Goal: Task Accomplishment & Management: Manage account settings

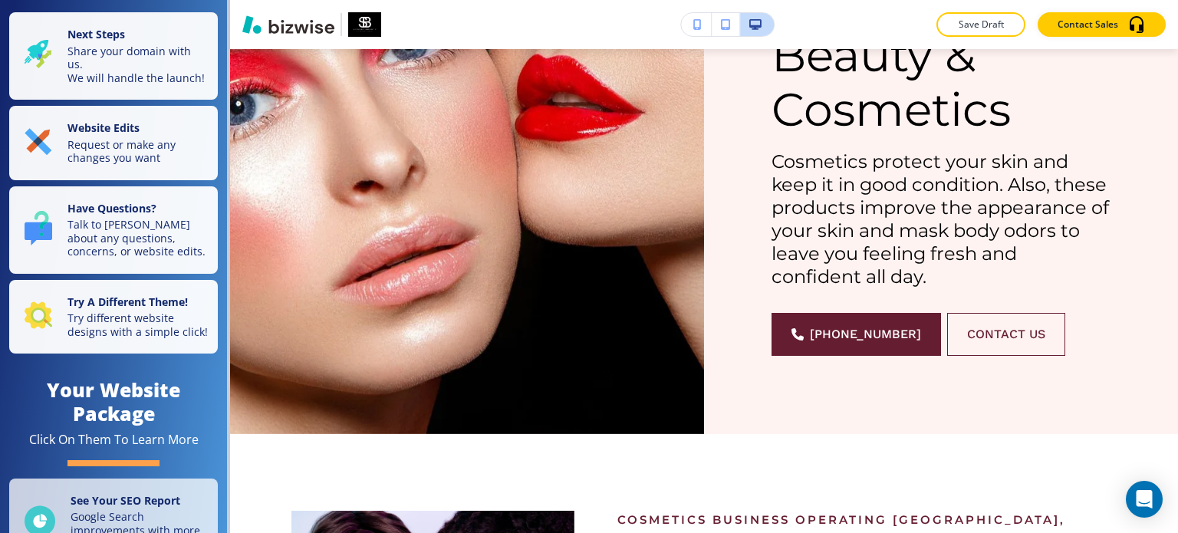
scroll to position [383, 0]
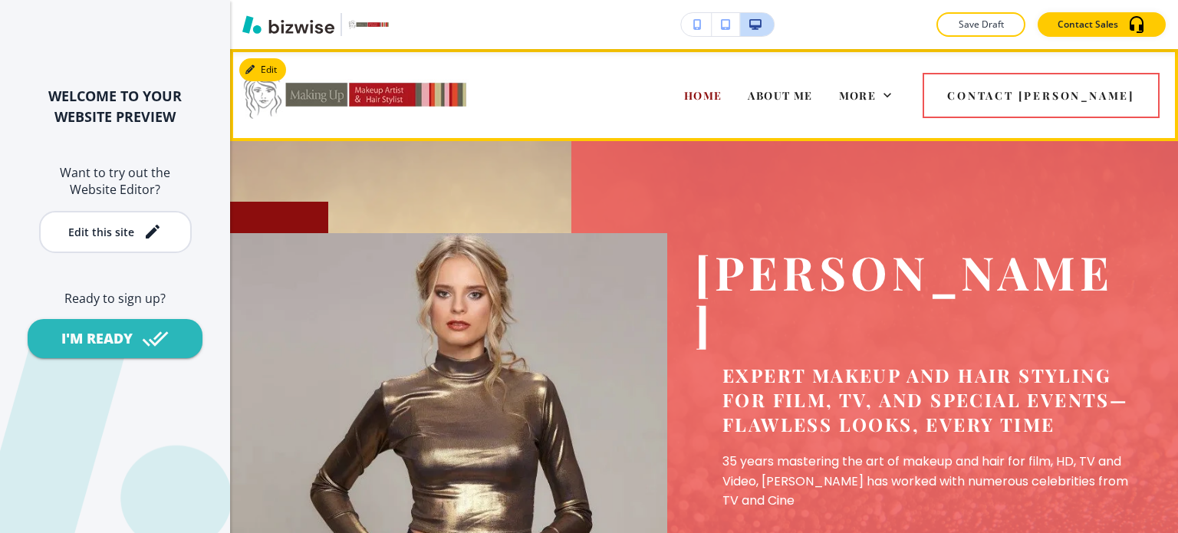
click at [704, 154] on icon at bounding box center [700, 156] width 8 height 5
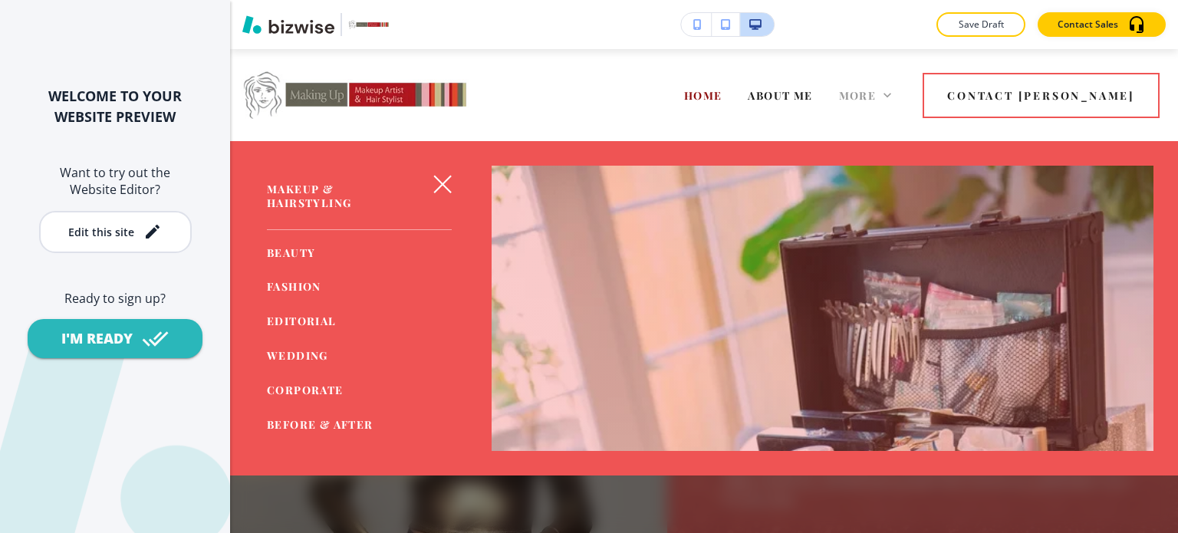
click at [895, 94] on icon at bounding box center [886, 94] width 15 height 15
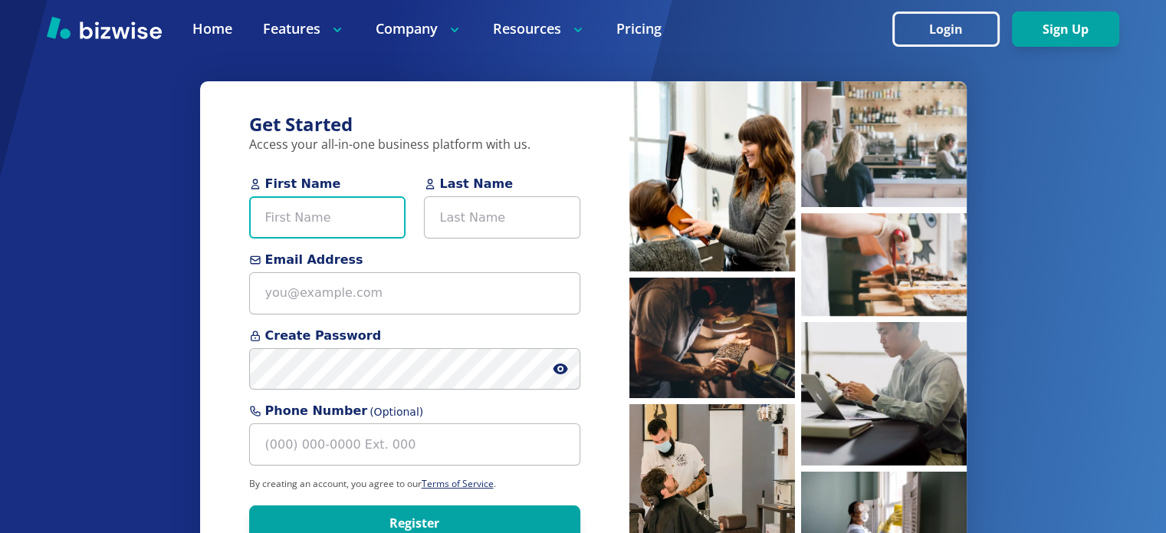
click at [305, 222] on input "First Name" at bounding box center [327, 217] width 156 height 42
type input "Pedro"
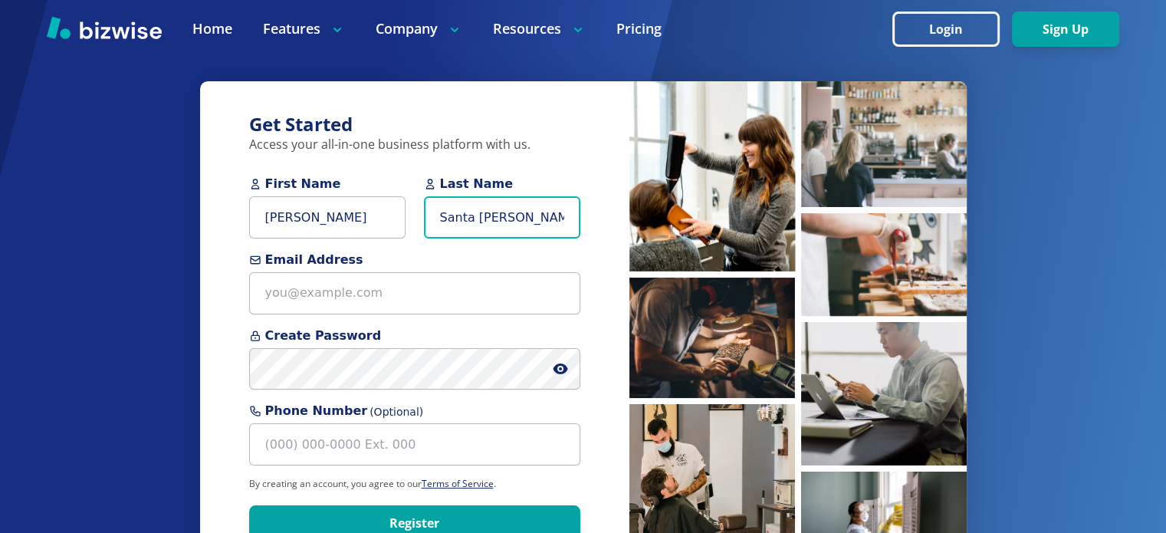
type input "Santa Maria"
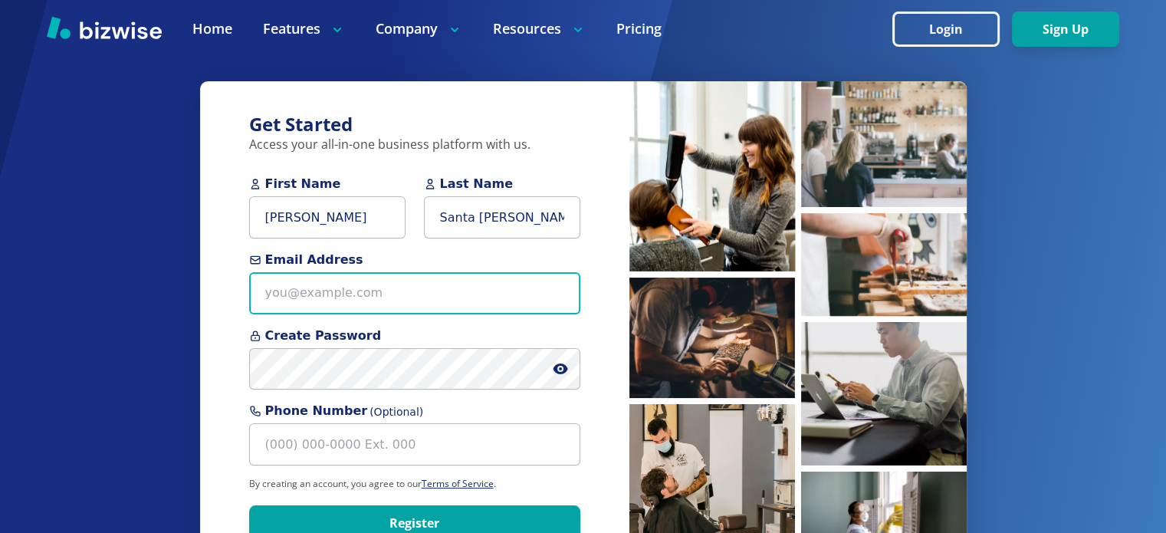
click at [329, 290] on input "Email Address" at bounding box center [414, 293] width 331 height 42
paste input "[EMAIL_ADDRESS][DOMAIN_NAME]"
type input "[EMAIL_ADDRESS][DOMAIN_NAME]"
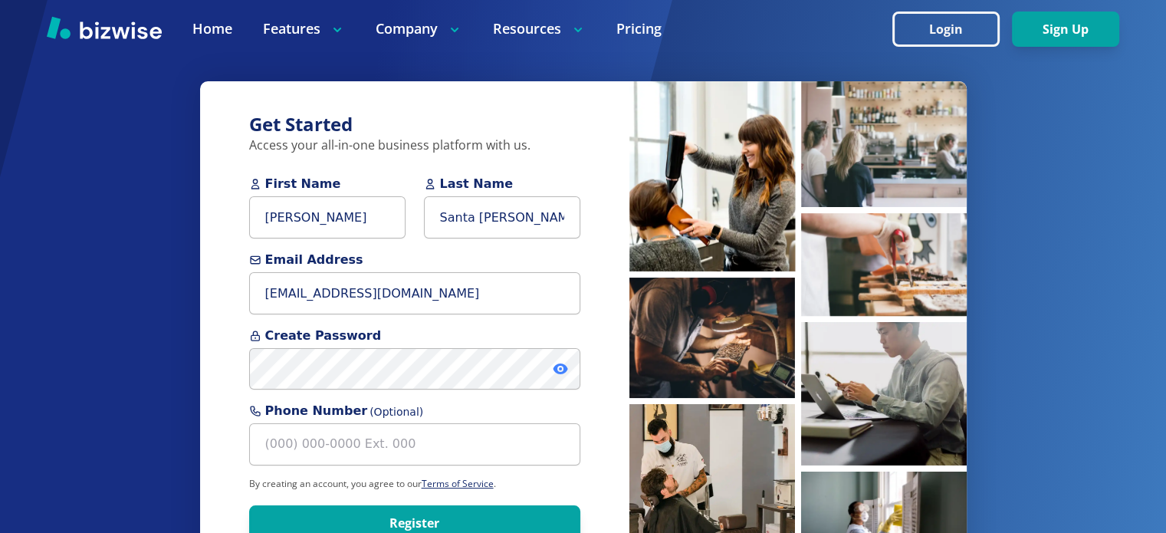
click at [558, 371] on icon at bounding box center [560, 368] width 15 height 15
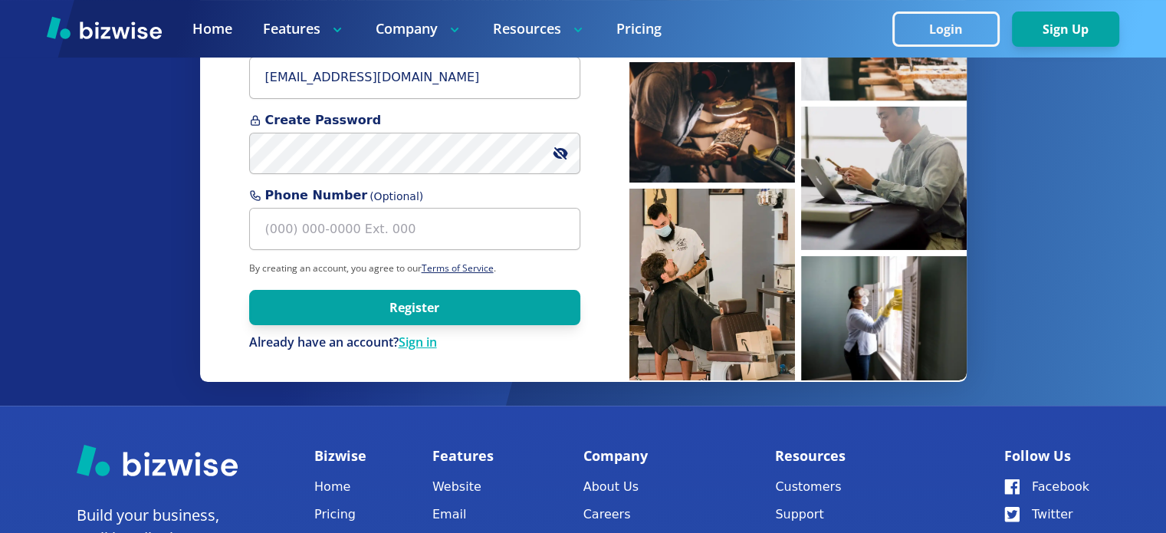
scroll to position [230, 0]
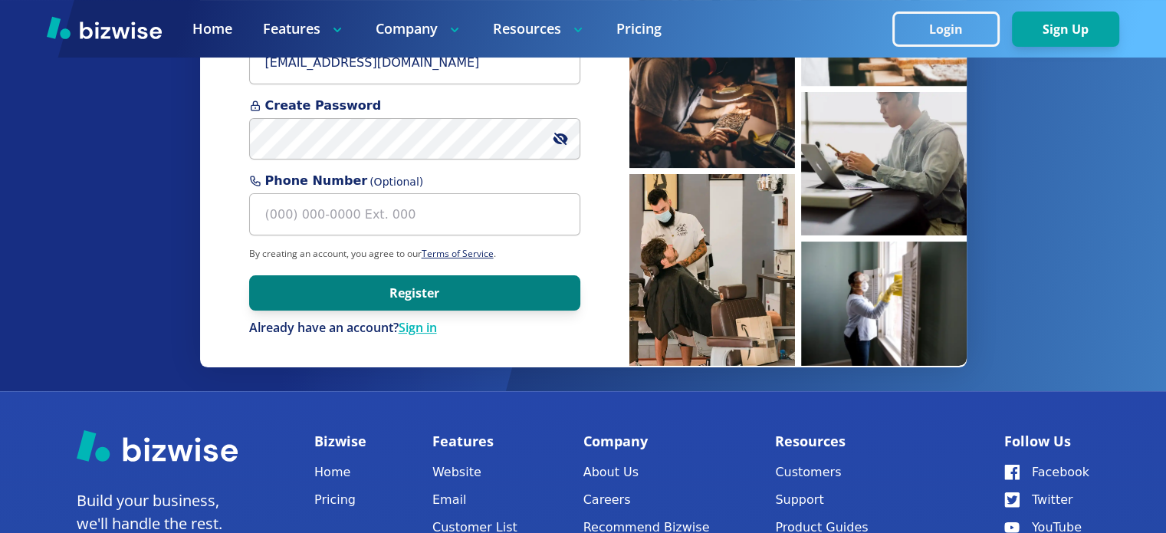
click at [472, 297] on button "Register" at bounding box center [414, 292] width 331 height 35
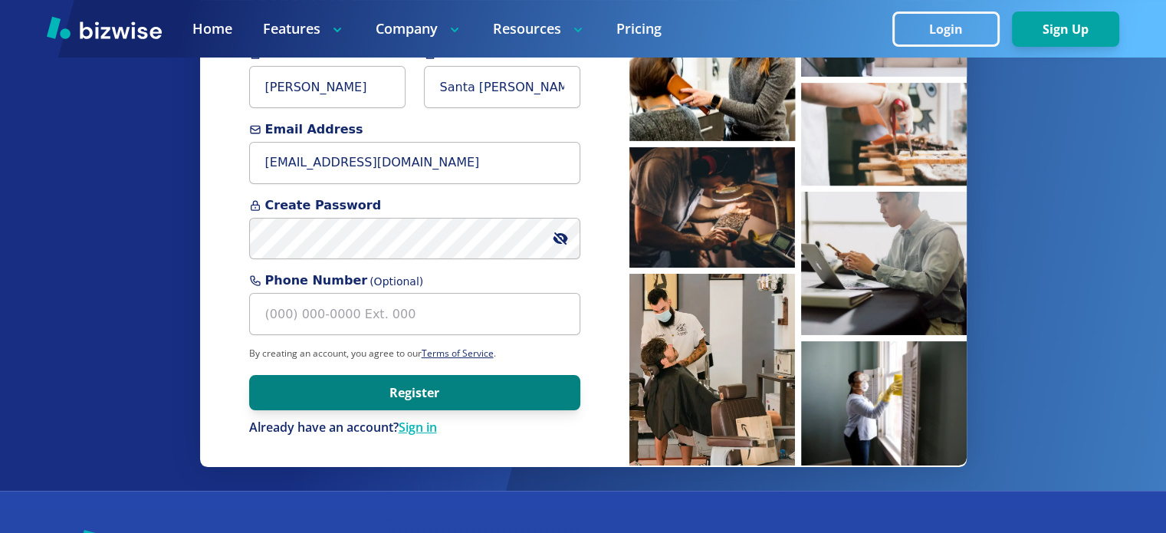
scroll to position [0, 0]
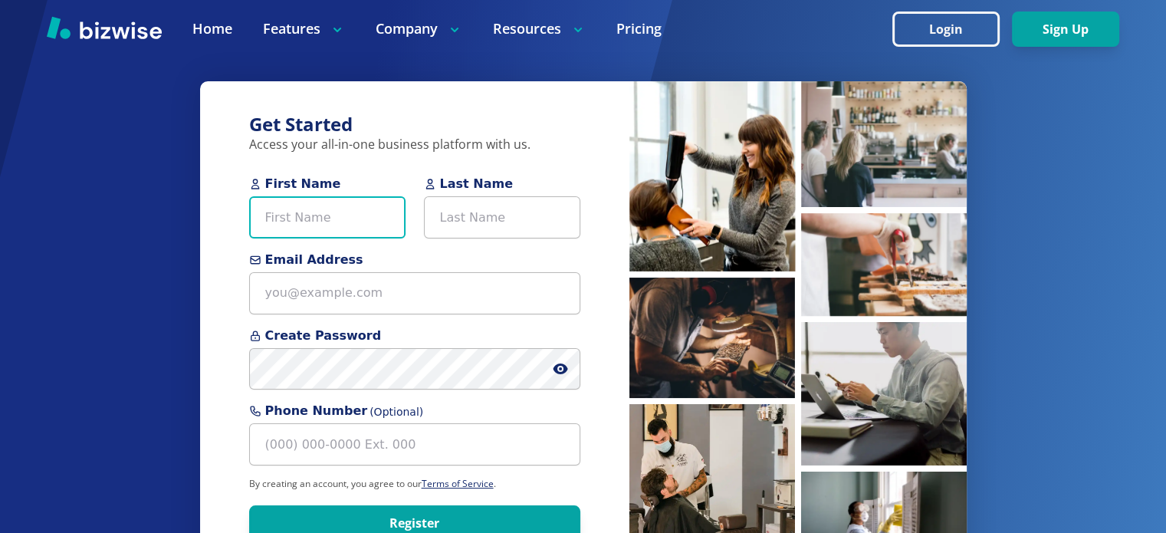
click at [327, 213] on input "First Name" at bounding box center [327, 217] width 156 height 42
type input "[PERSON_NAME]"
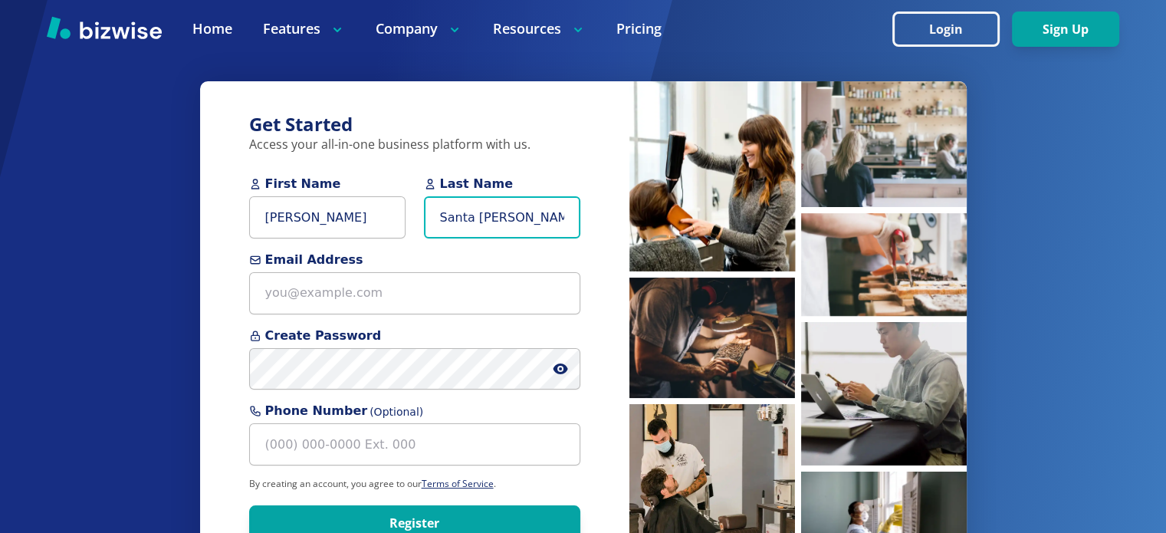
type input "Santa [PERSON_NAME]"
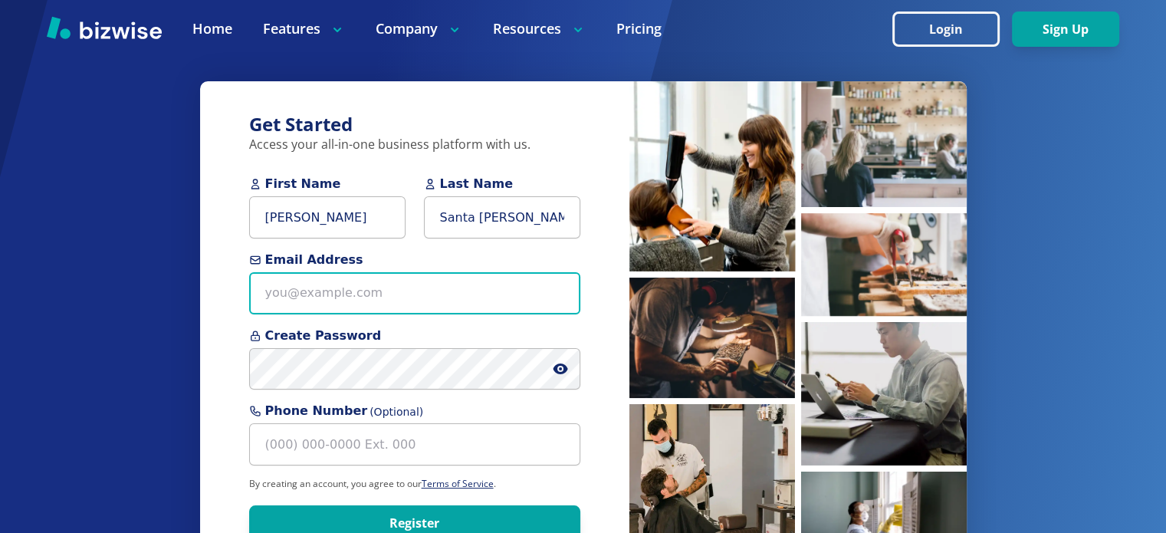
paste input "pgsantamaria13@gmail.com"
type input "pgsantamaria13@gmail.com"
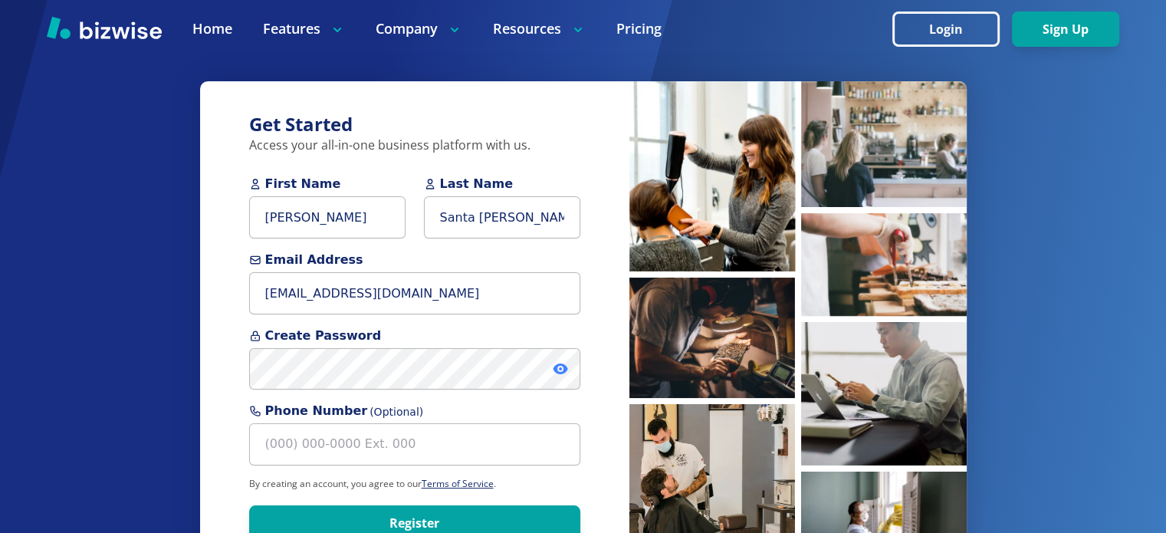
click at [560, 368] on icon at bounding box center [560, 368] width 3 height 3
click at [596, 309] on div "Get Started Access your all-in-one business platform with us. First Name Pedro …" at bounding box center [414, 339] width 429 height 517
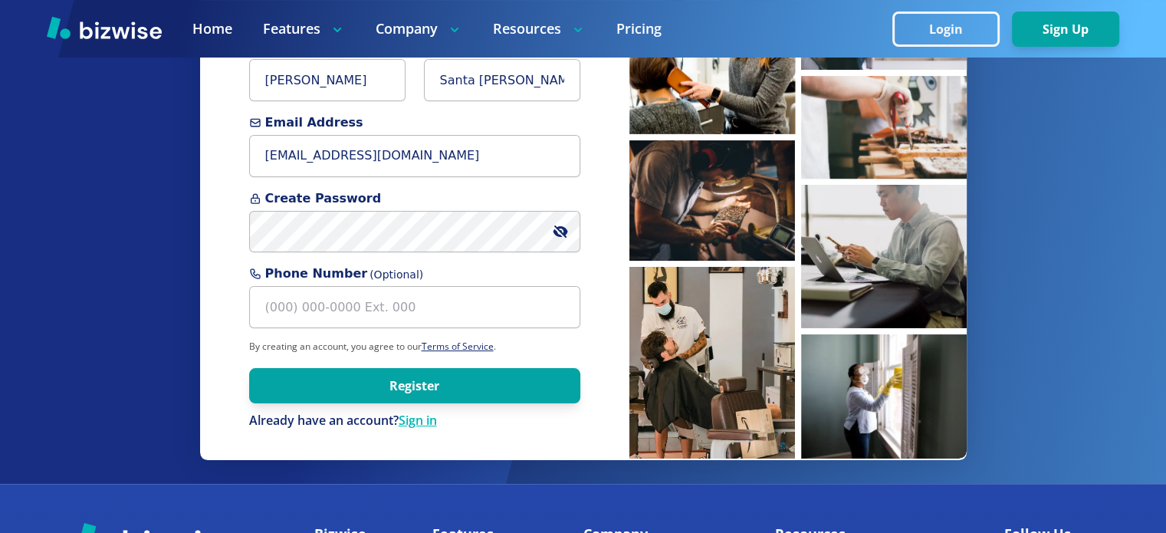
scroll to position [153, 0]
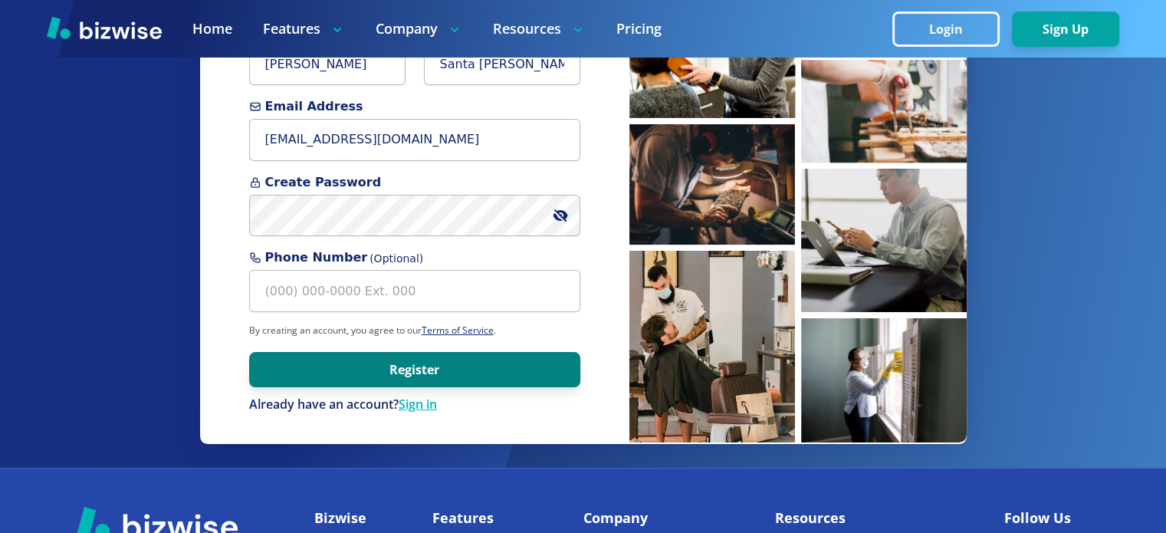
click at [431, 368] on button "Register" at bounding box center [414, 369] width 331 height 35
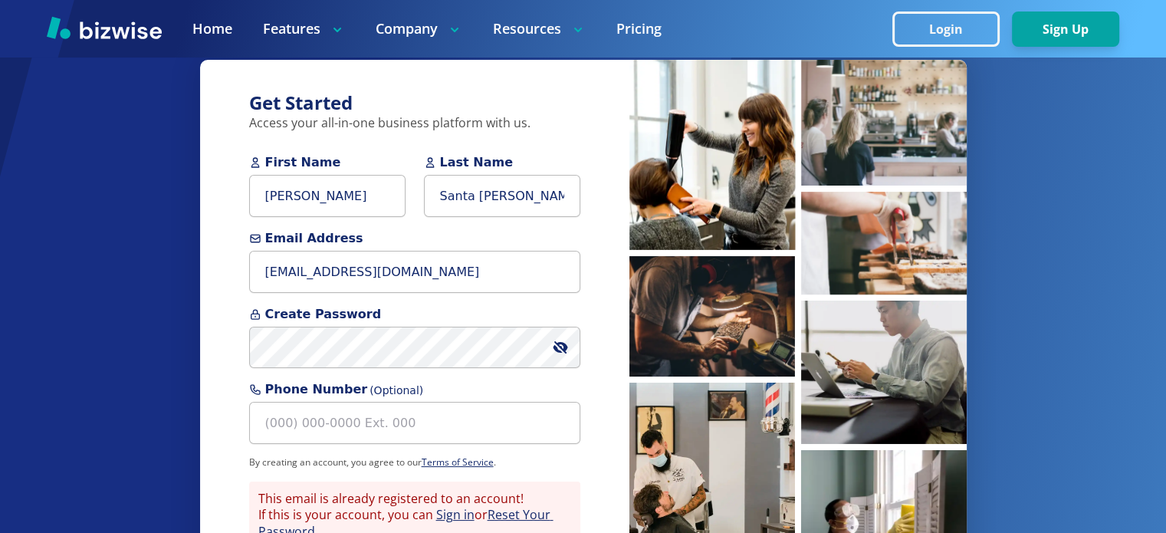
scroll to position [0, 0]
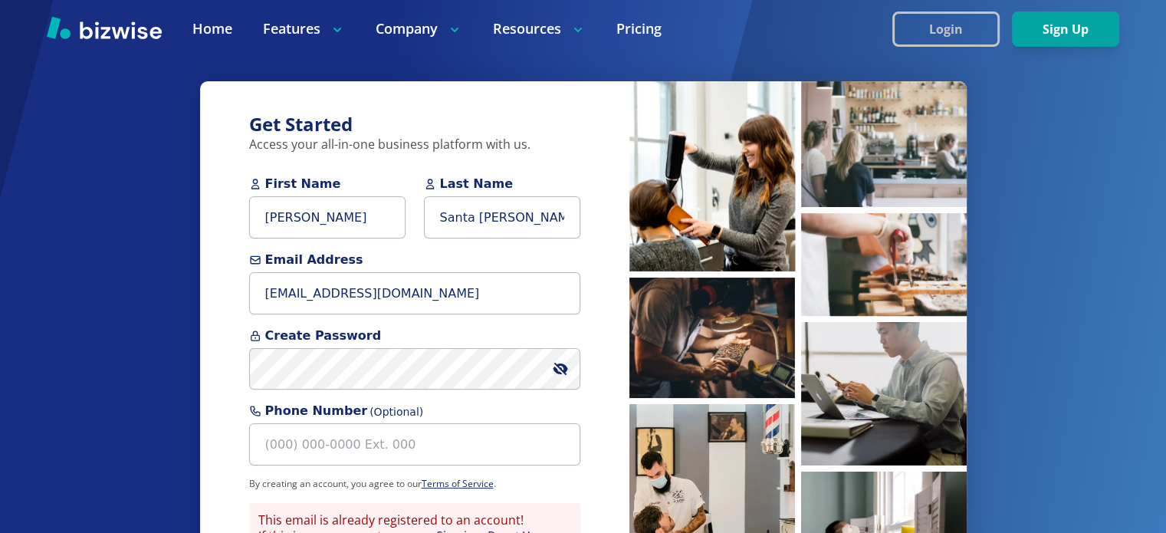
click at [964, 33] on button "Login" at bounding box center [945, 28] width 107 height 35
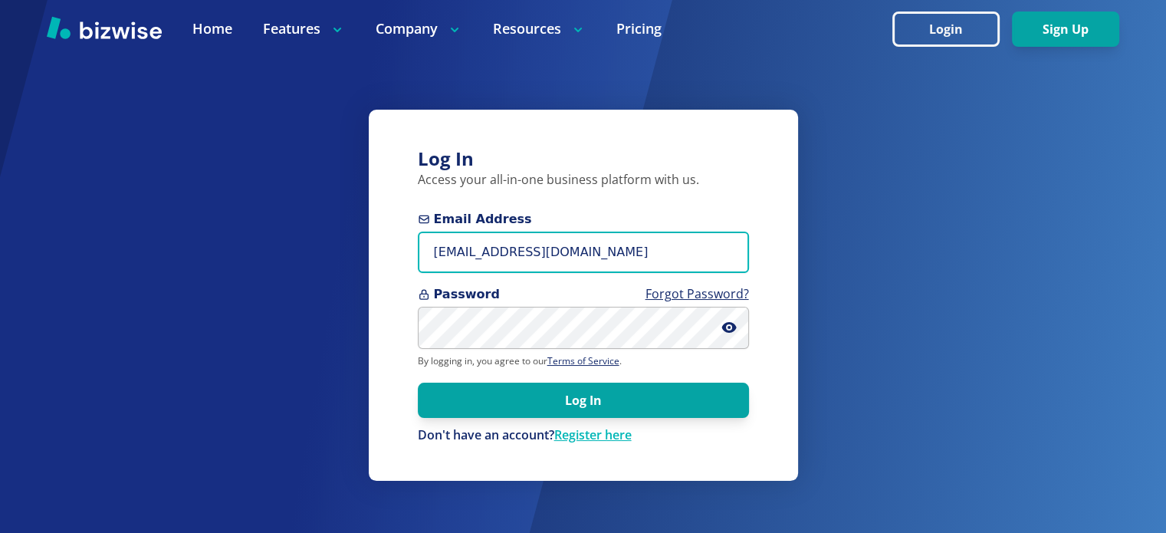
drag, startPoint x: 525, startPoint y: 254, endPoint x: 410, endPoint y: 260, distance: 115.2
click at [434, 260] on input "altiv4@aol.com" at bounding box center [583, 253] width 331 height 42
paste input "pgsantamaria13@gmai"
type input "[EMAIL_ADDRESS][DOMAIN_NAME]"
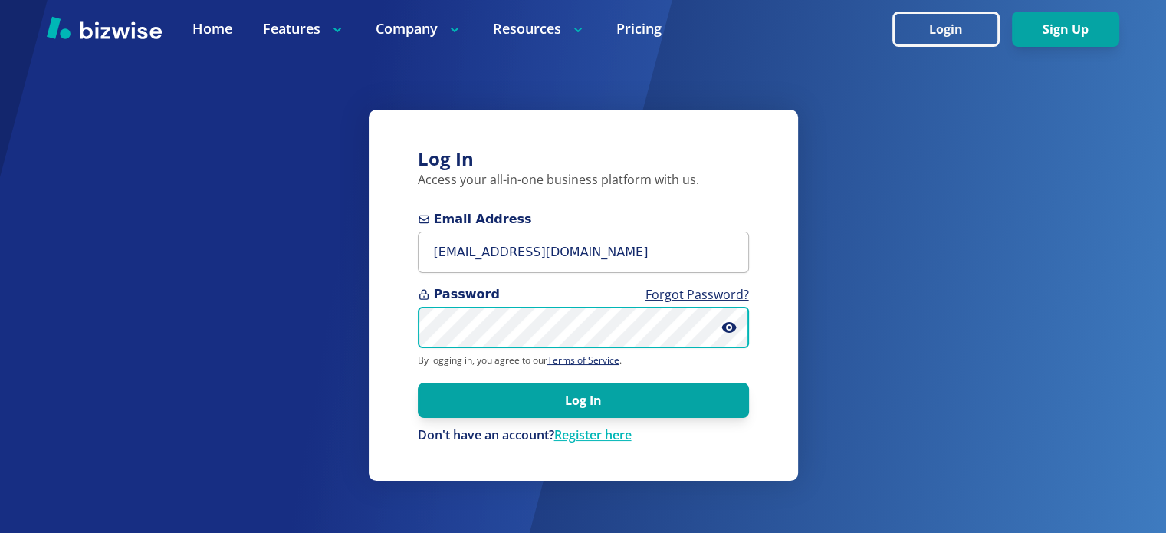
click at [418, 383] on button "Log In" at bounding box center [583, 400] width 331 height 35
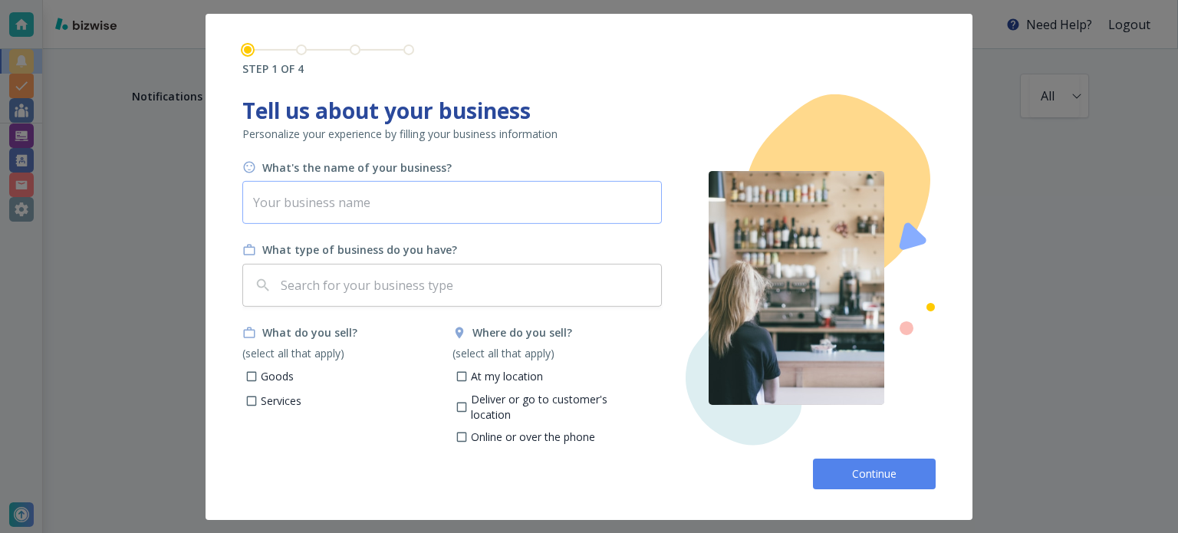
click at [370, 207] on input "text" at bounding box center [451, 202] width 419 height 43
type input "Business Name"
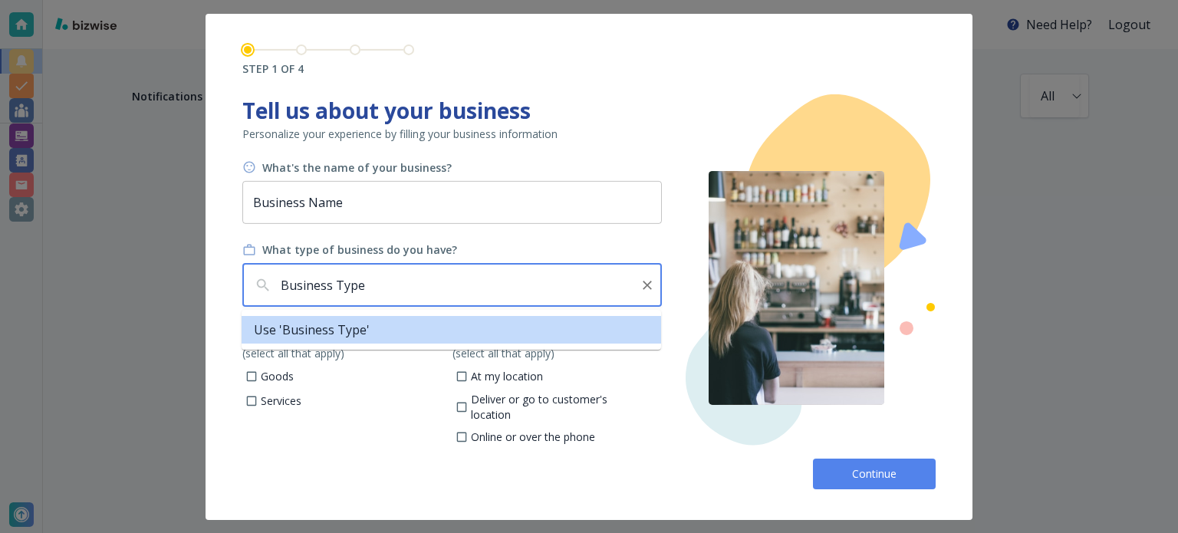
type input "Business Type"
click at [251, 373] on input "Goods" at bounding box center [251, 378] width 13 height 13
checkbox input "true"
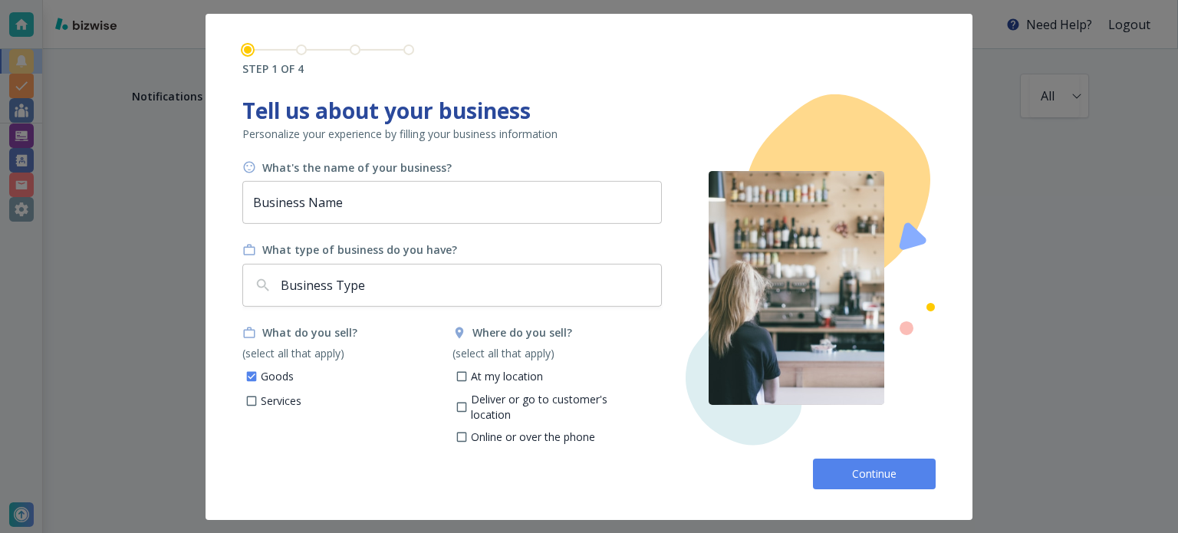
click at [248, 399] on input "Services" at bounding box center [251, 402] width 13 height 13
checkbox input "true"
click at [461, 372] on input "At my location" at bounding box center [461, 378] width 13 height 13
checkbox input "true"
click at [465, 402] on input "Deliver or go to customer's location" at bounding box center [461, 408] width 13 height 13
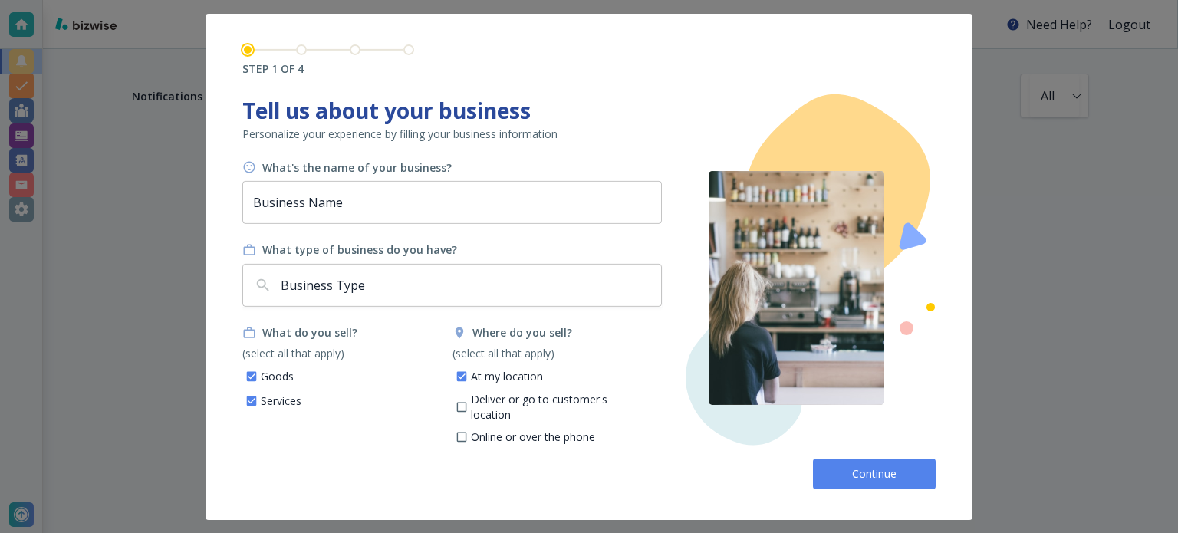
checkbox input "true"
click at [466, 433] on input "Online or over the phone" at bounding box center [461, 439] width 13 height 13
checkbox input "true"
click at [883, 474] on span "Continue" at bounding box center [873, 473] width 49 height 15
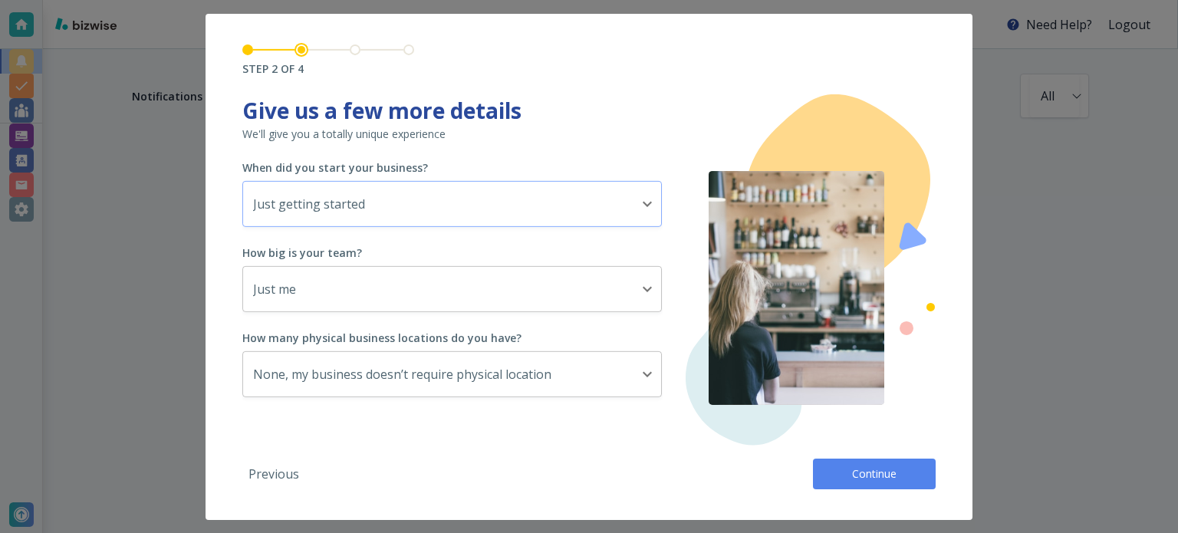
click at [429, 0] on body "Need Help? Logout Notifications All all ​ STEP 2 OF 4 Tell us about your busine…" at bounding box center [589, 0] width 1178 height 0
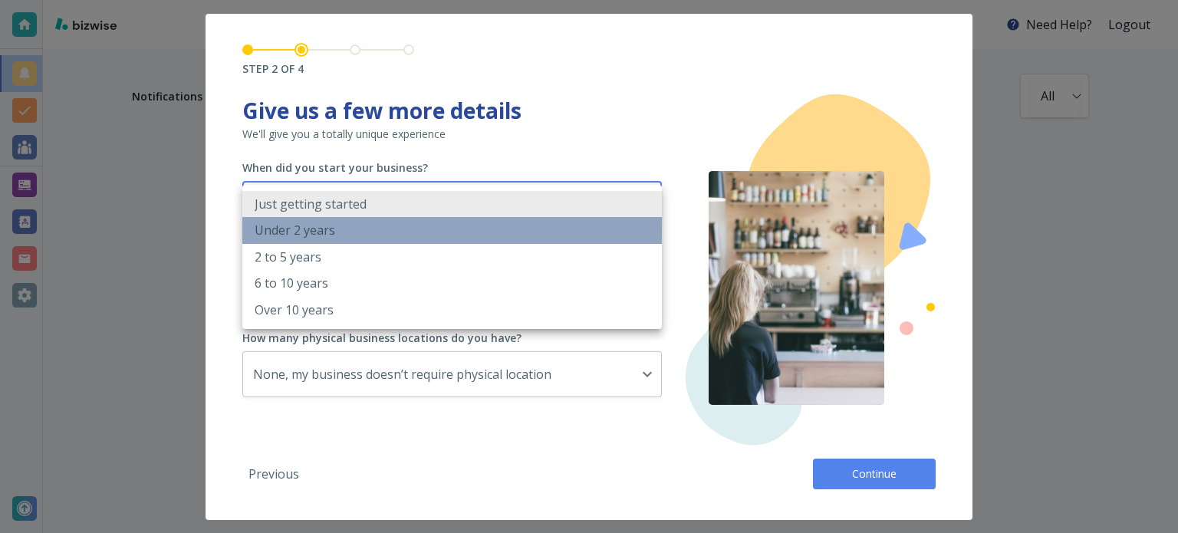
click at [389, 237] on li "Under 2 years" at bounding box center [451, 230] width 419 height 26
type input "UNDER_2_YEARS"
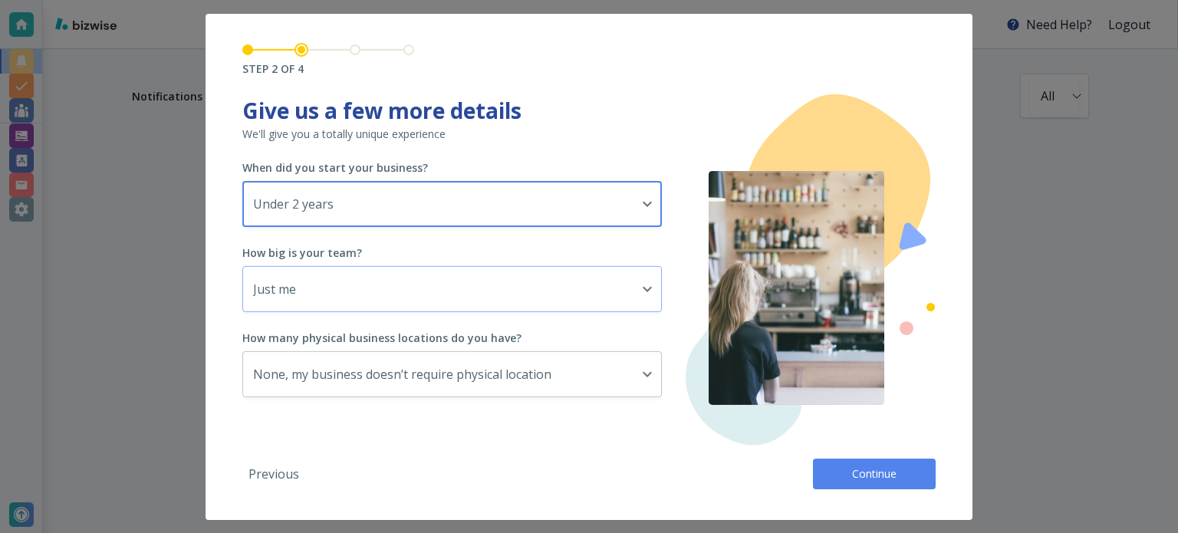
click at [360, 0] on body "Need Help? Logout Notifications All all ​ STEP 2 OF 4 Tell us about your busine…" at bounding box center [589, 0] width 1178 height 0
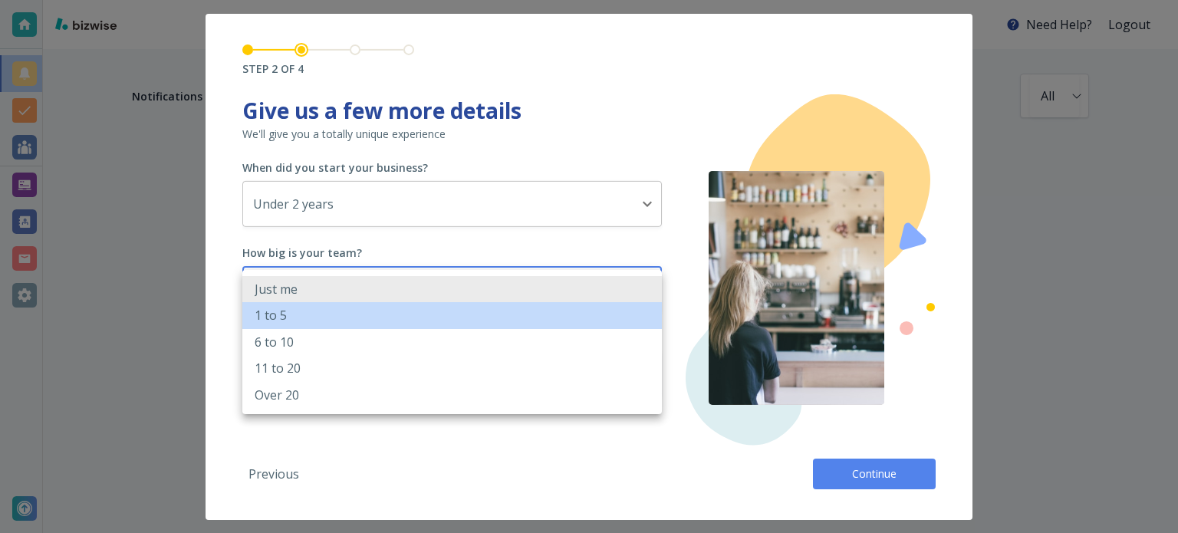
click at [343, 316] on li "1 to 5" at bounding box center [451, 315] width 419 height 26
type input "2_TO_5"
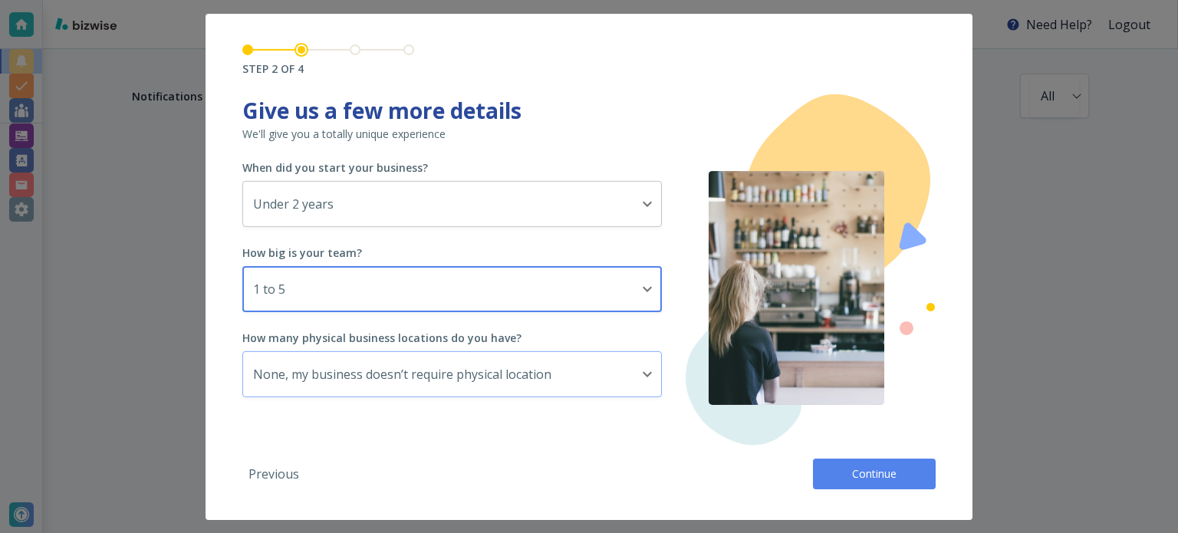
click at [327, 0] on body "Need Help? Logout Notifications All all ​ STEP 2 OF 4 Tell us about your busine…" at bounding box center [589, 0] width 1178 height 0
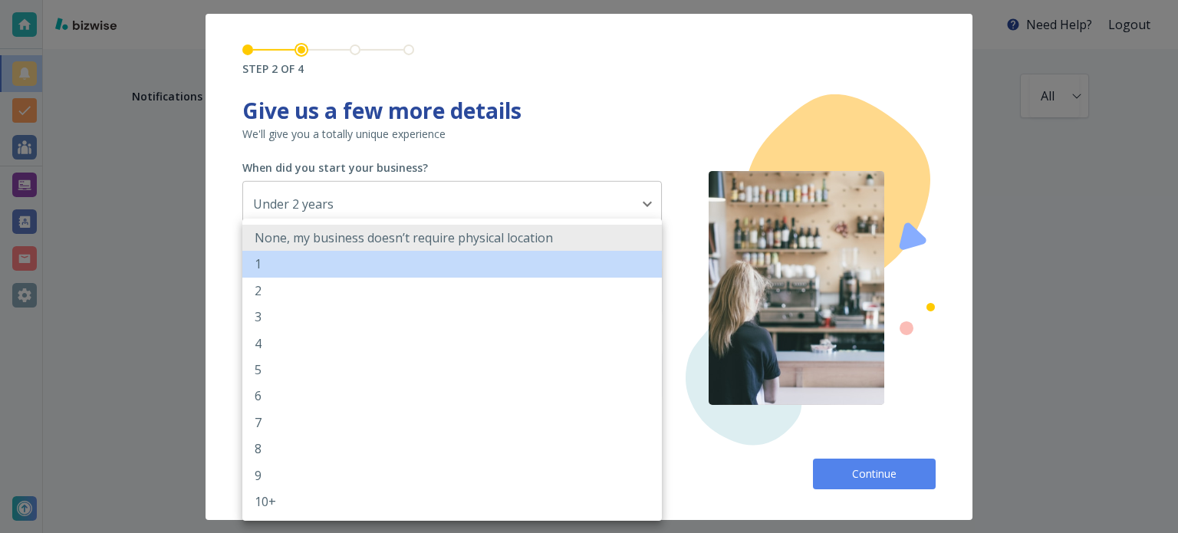
click at [327, 272] on li "1" at bounding box center [451, 264] width 419 height 26
type input "1"
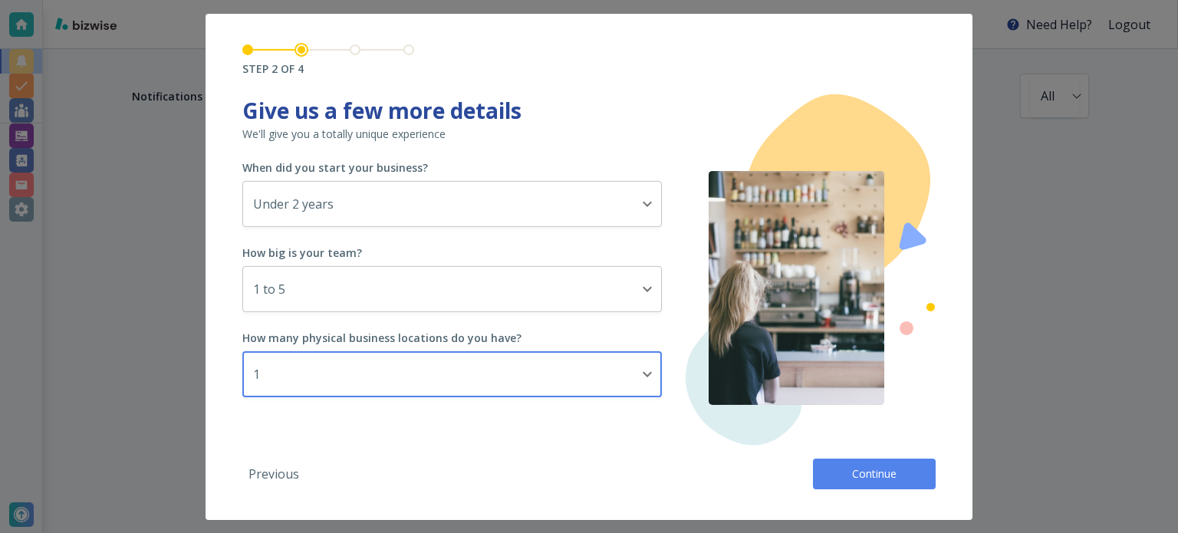
click at [816, 478] on button "Continue" at bounding box center [874, 473] width 123 height 31
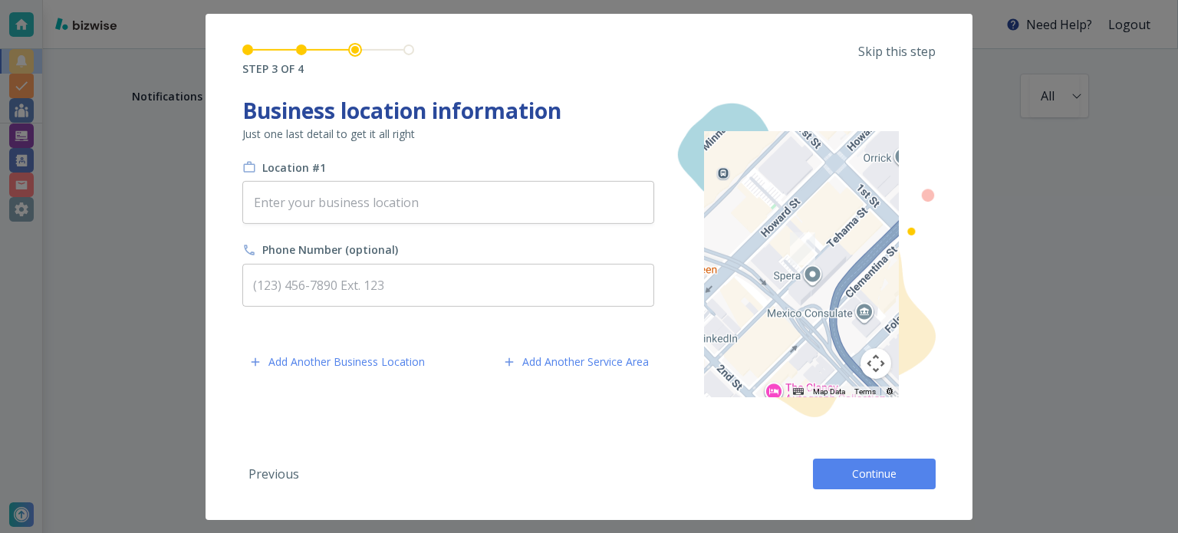
click at [864, 48] on p "Skip this step" at bounding box center [896, 50] width 77 height 17
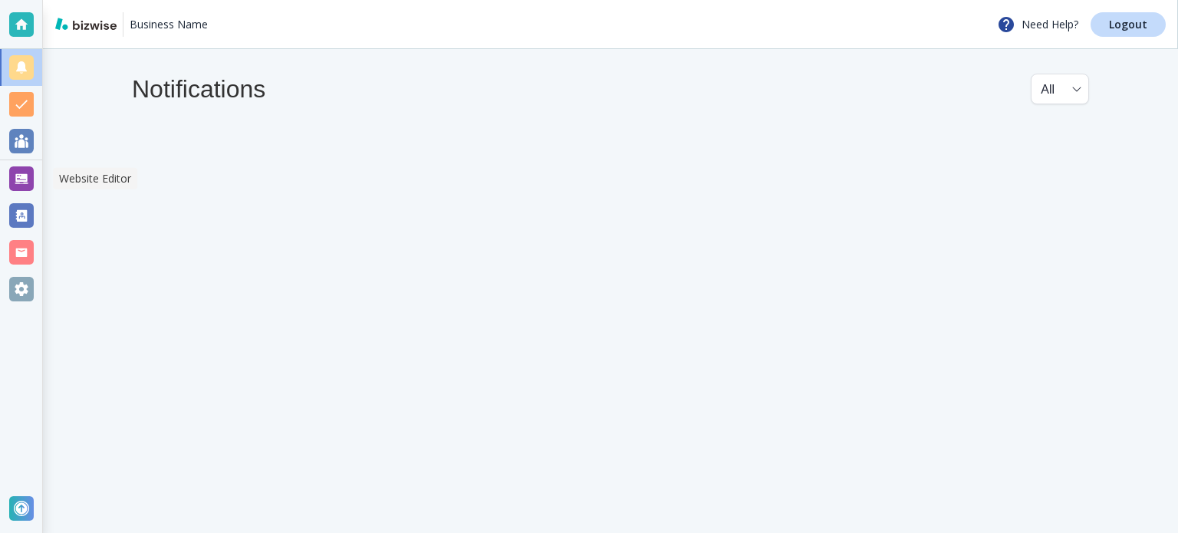
click at [31, 182] on div at bounding box center [21, 178] width 25 height 25
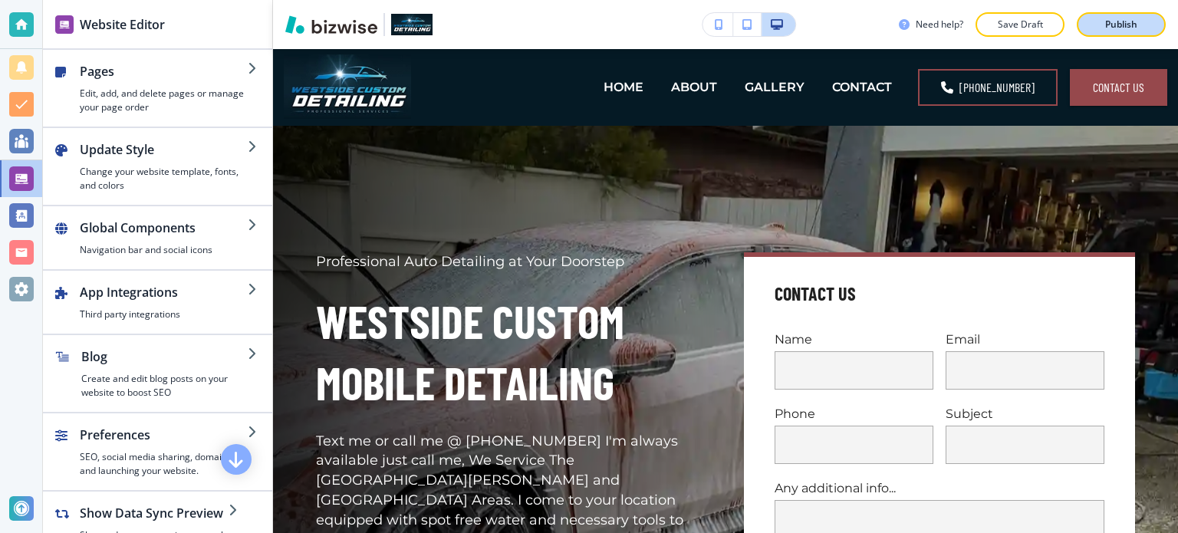
click at [1079, 18] on button "Publish" at bounding box center [1120, 24] width 89 height 25
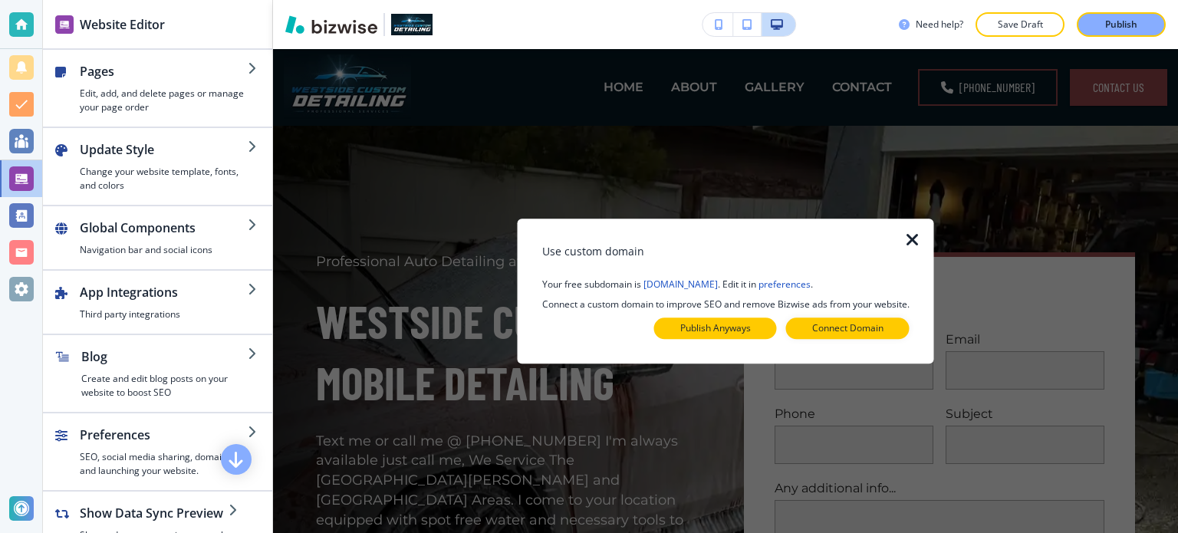
click at [751, 335] on p "Publish Anyways" at bounding box center [715, 328] width 71 height 14
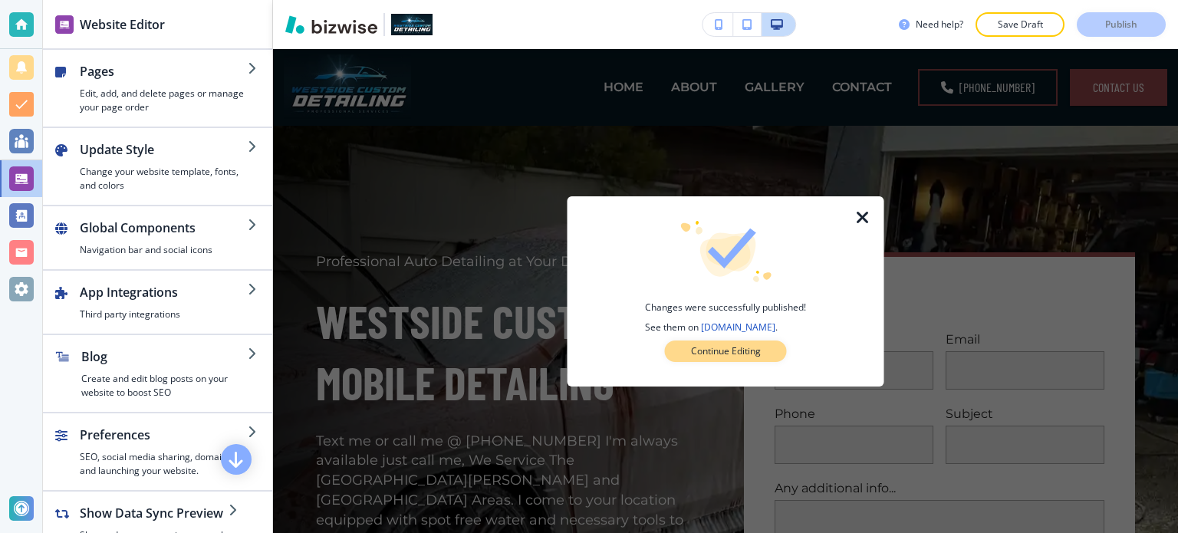
click at [742, 344] on p "Continue Editing" at bounding box center [726, 351] width 70 height 14
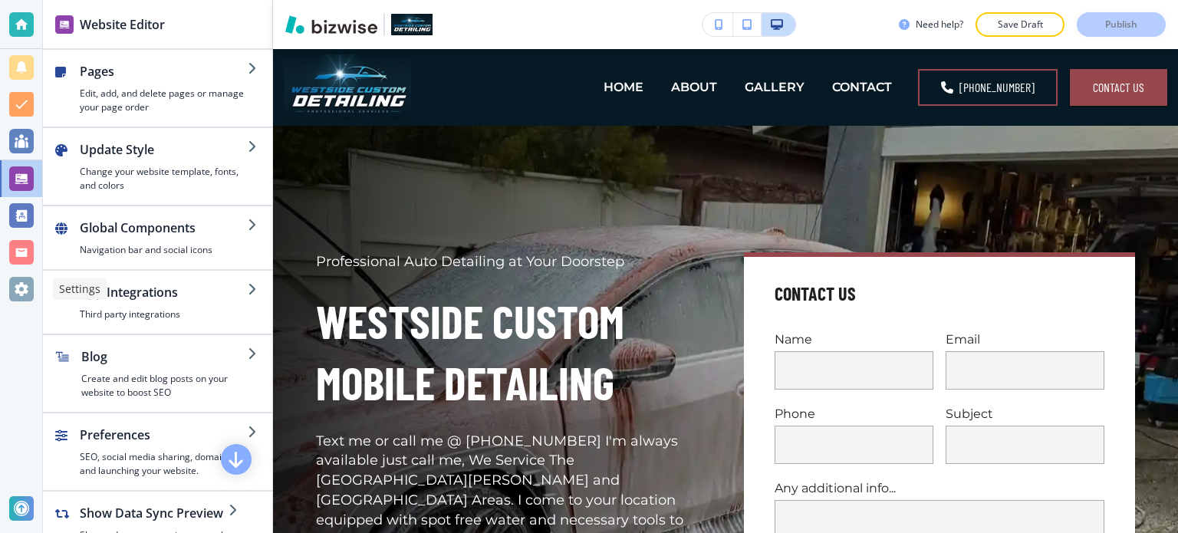
drag, startPoint x: 34, startPoint y: 284, endPoint x: 41, endPoint y: 280, distance: 7.9
click at [34, 284] on div at bounding box center [21, 289] width 42 height 37
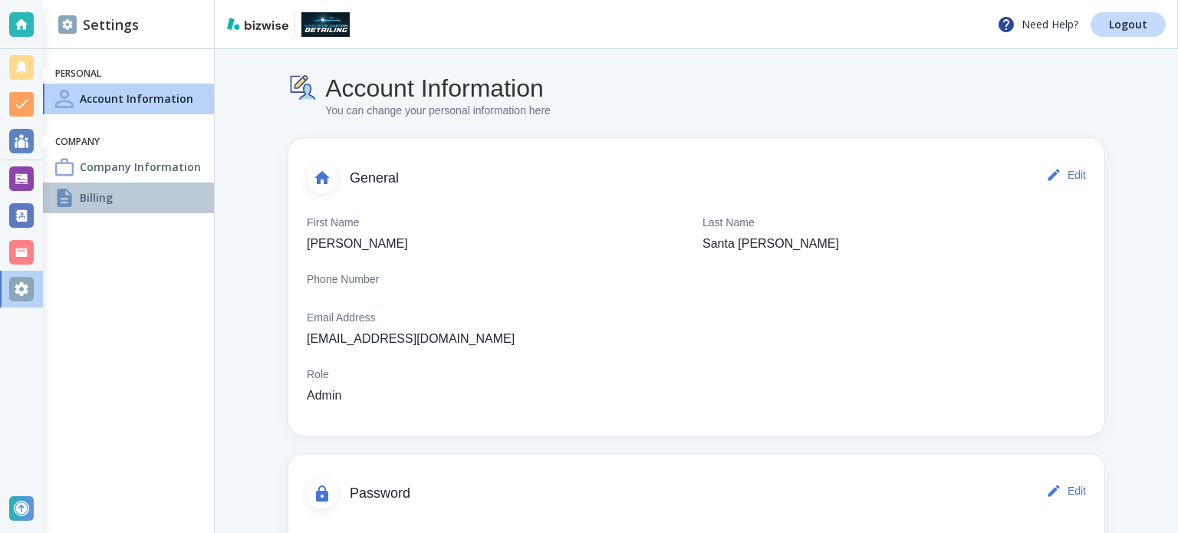
click at [122, 195] on div "Billing" at bounding box center [128, 197] width 171 height 31
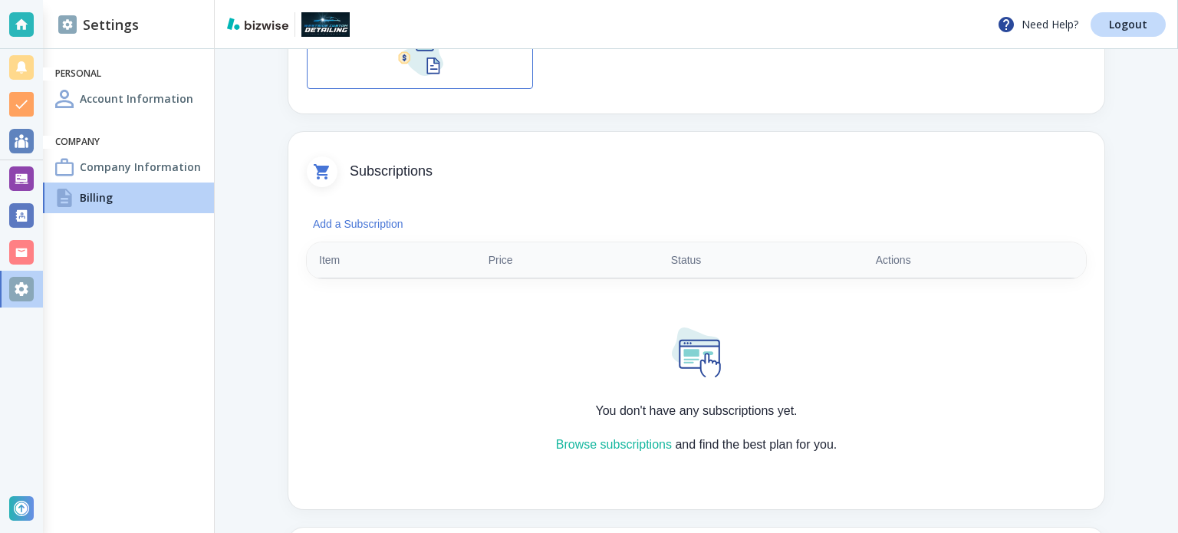
scroll to position [230, 0]
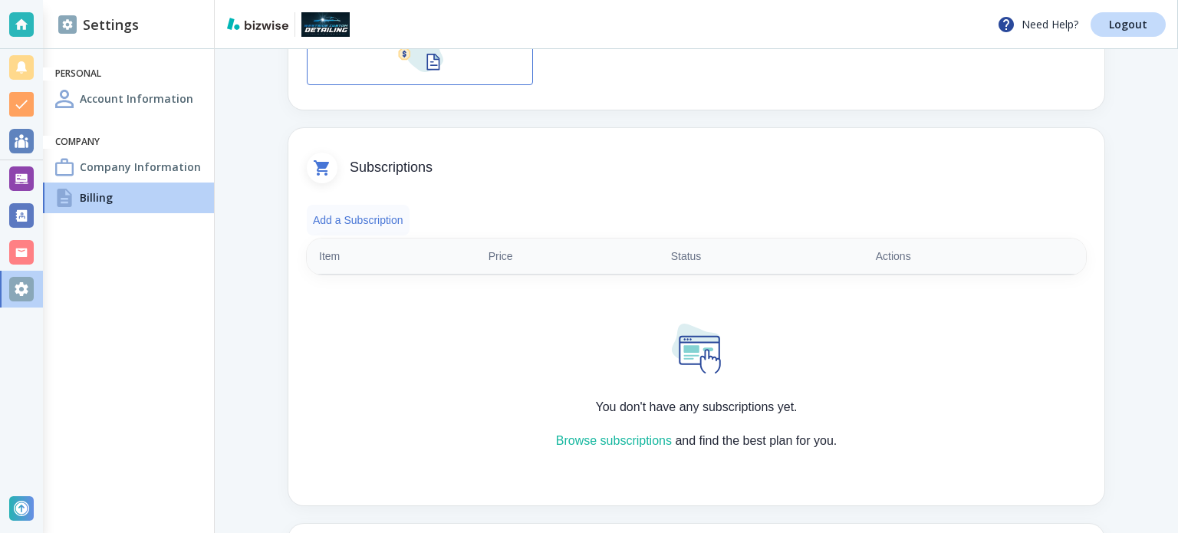
click at [396, 221] on button "Add a Subscription" at bounding box center [358, 220] width 103 height 31
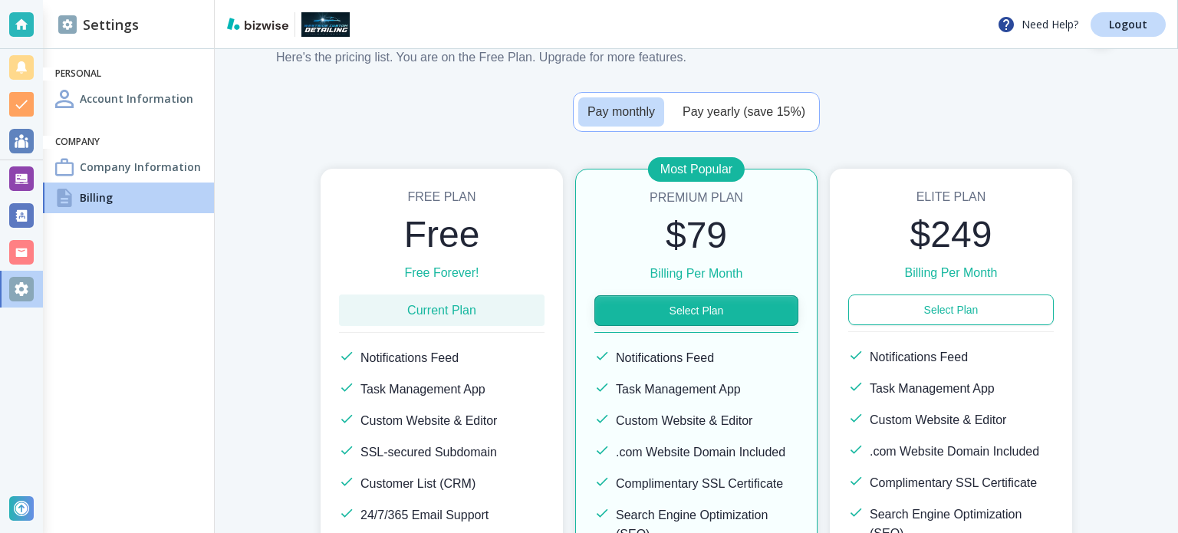
scroll to position [77, 0]
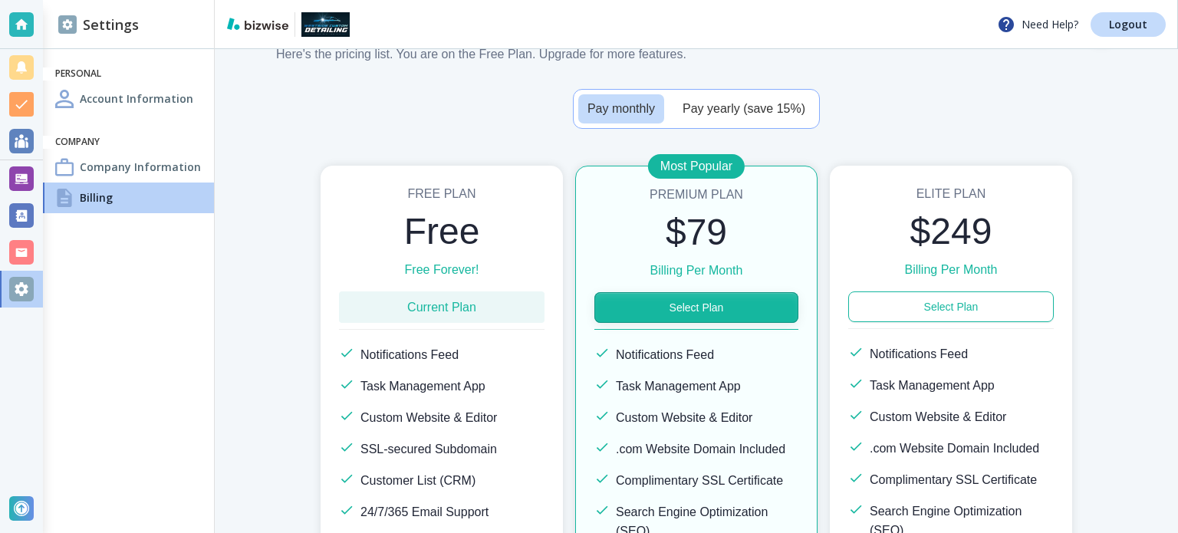
click at [696, 304] on button "Select Plan" at bounding box center [696, 307] width 204 height 31
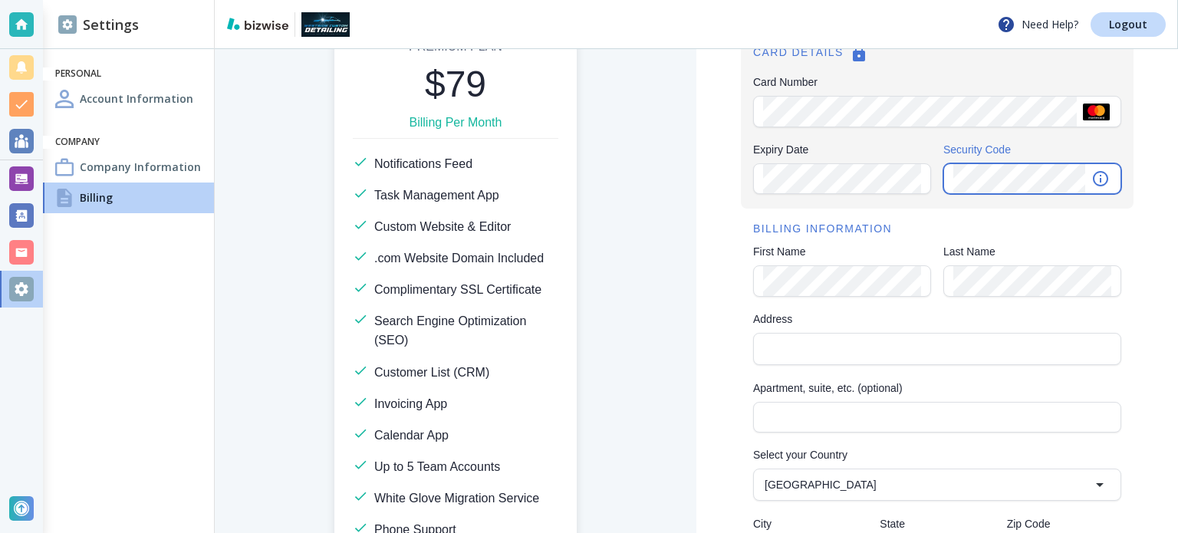
scroll to position [153, 0]
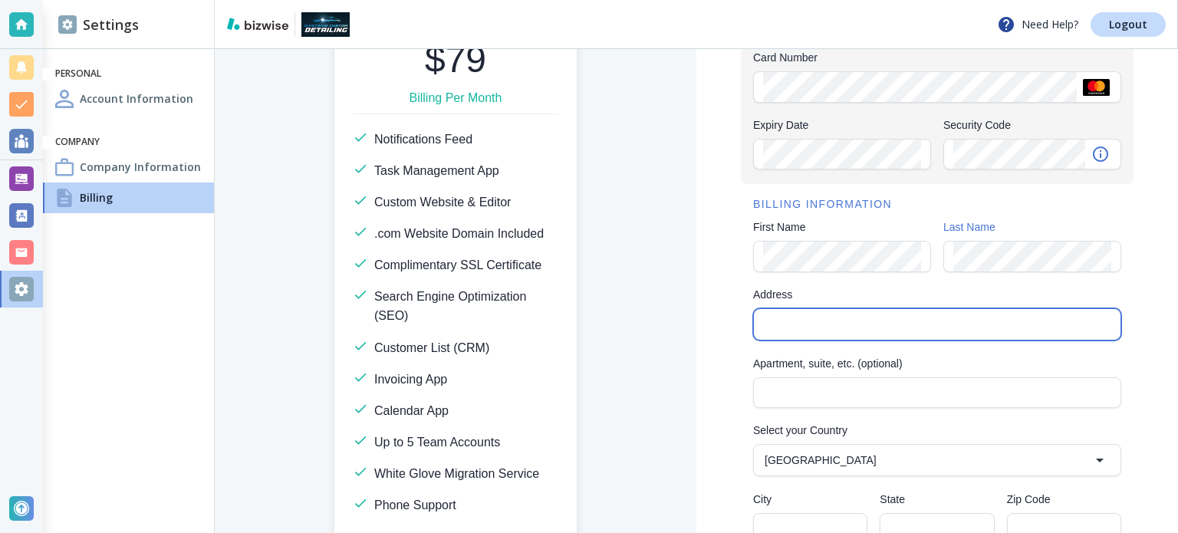
click at [833, 330] on input "Address" at bounding box center [935, 324] width 355 height 21
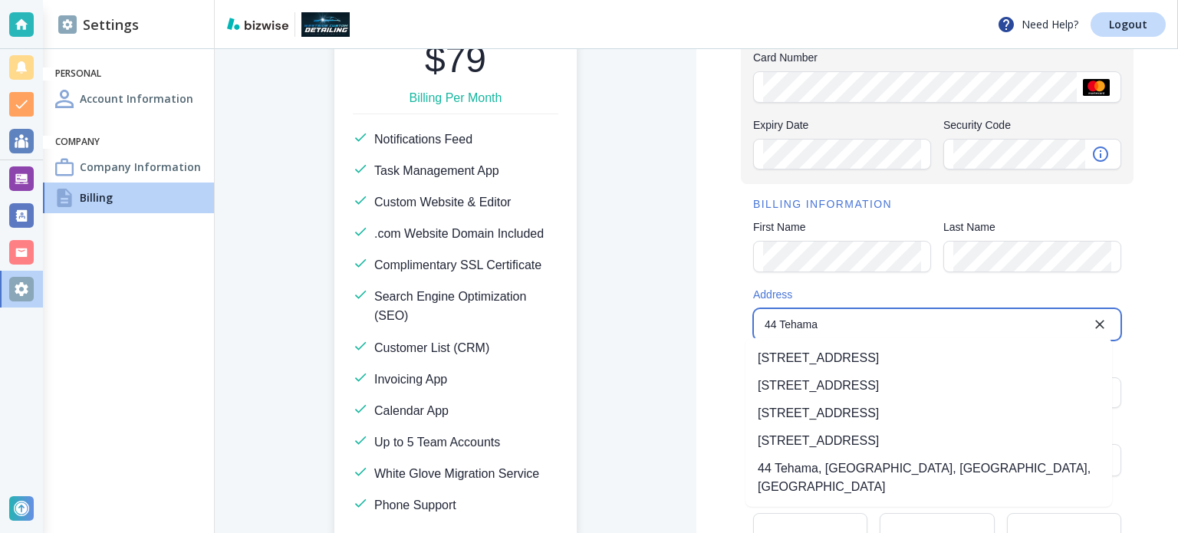
click at [846, 351] on li "44 Tehama Street, San Francisco, CA, USA" at bounding box center [928, 358] width 366 height 28
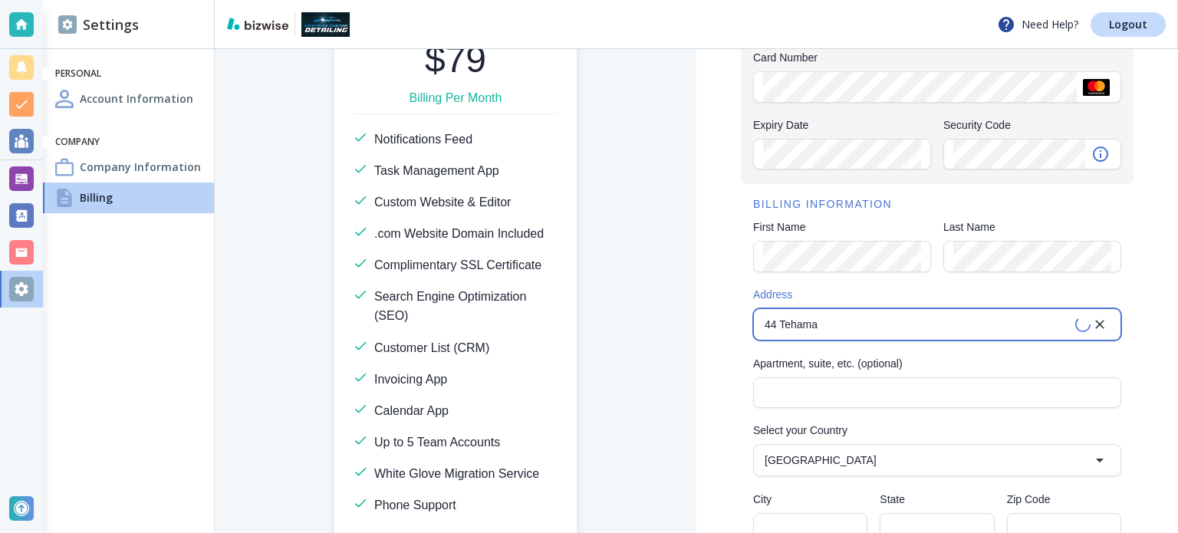
type input "44 Tehama Street"
type input "San Francisco"
type input "CA"
type input "94105"
type input "United States"
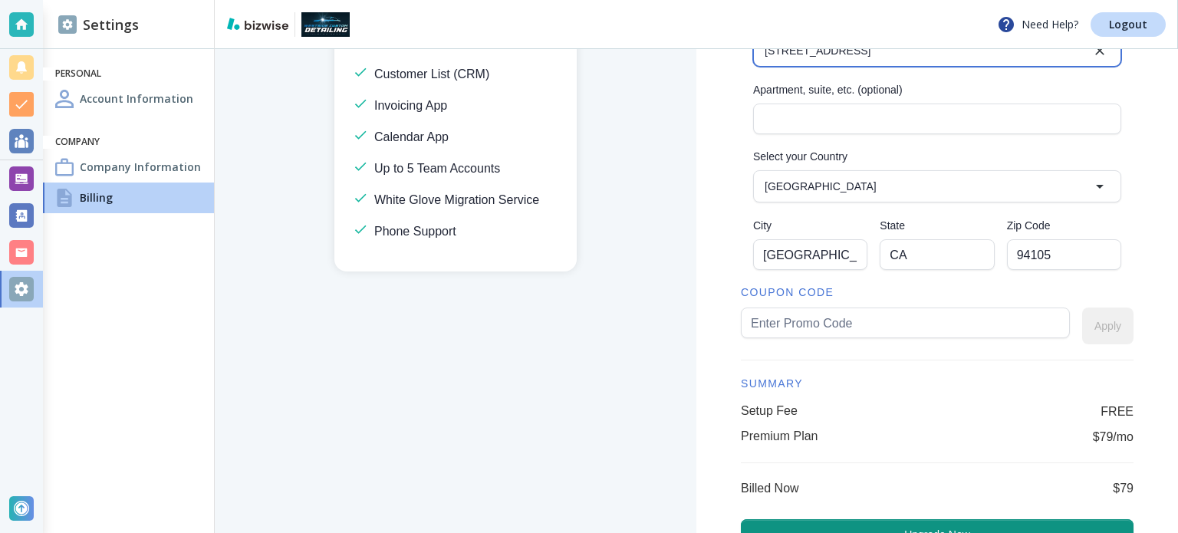
scroll to position [460, 0]
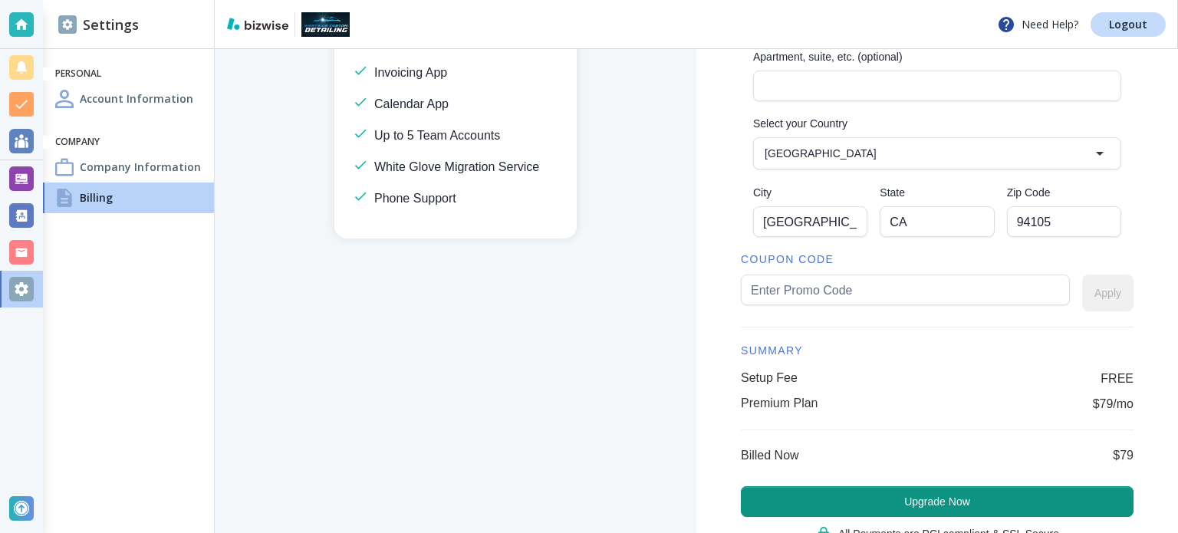
type input "44 Tehama Street"
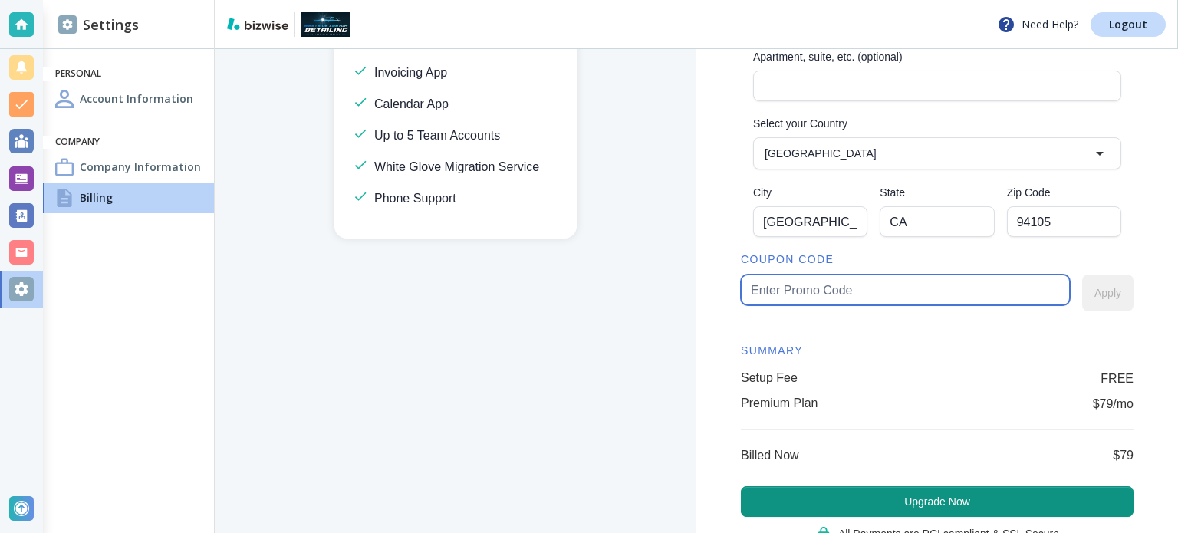
click at [798, 292] on input "text" at bounding box center [905, 289] width 309 height 29
type input "pedro30"
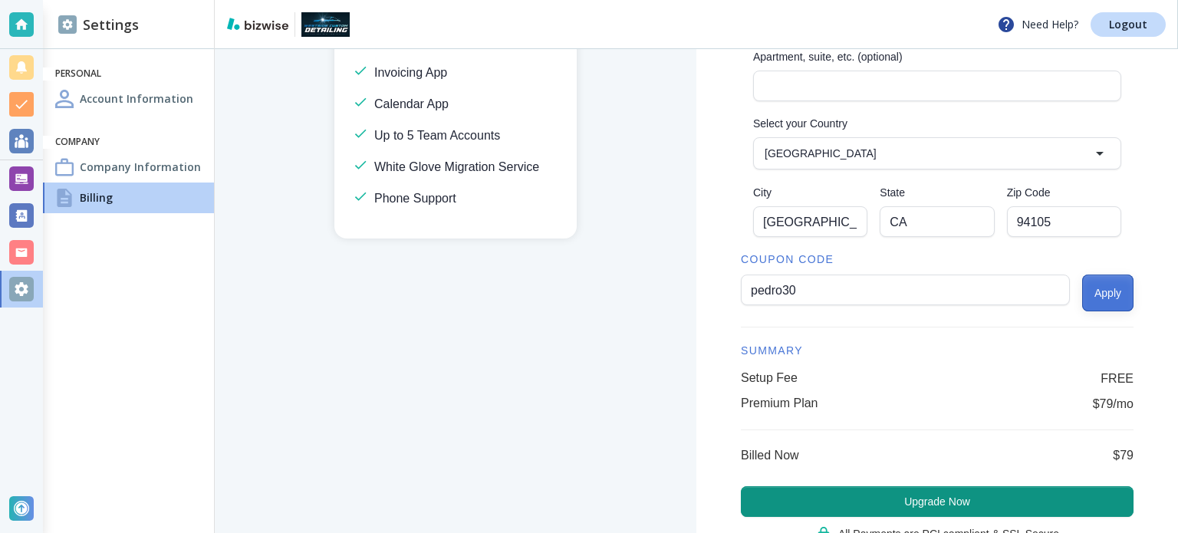
click at [1111, 294] on button "Apply" at bounding box center [1107, 292] width 51 height 37
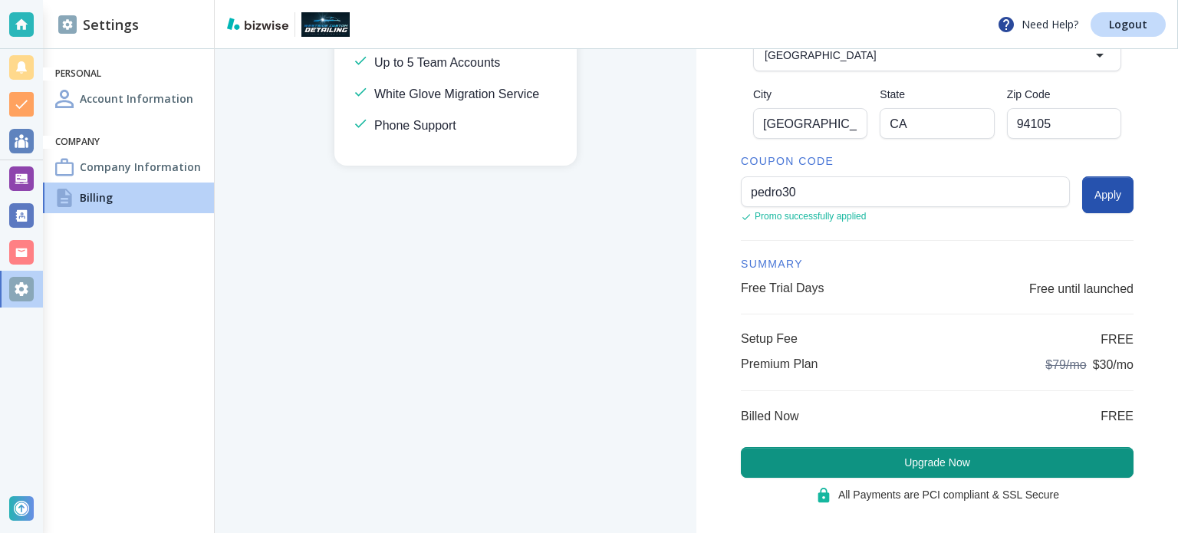
scroll to position [573, 0]
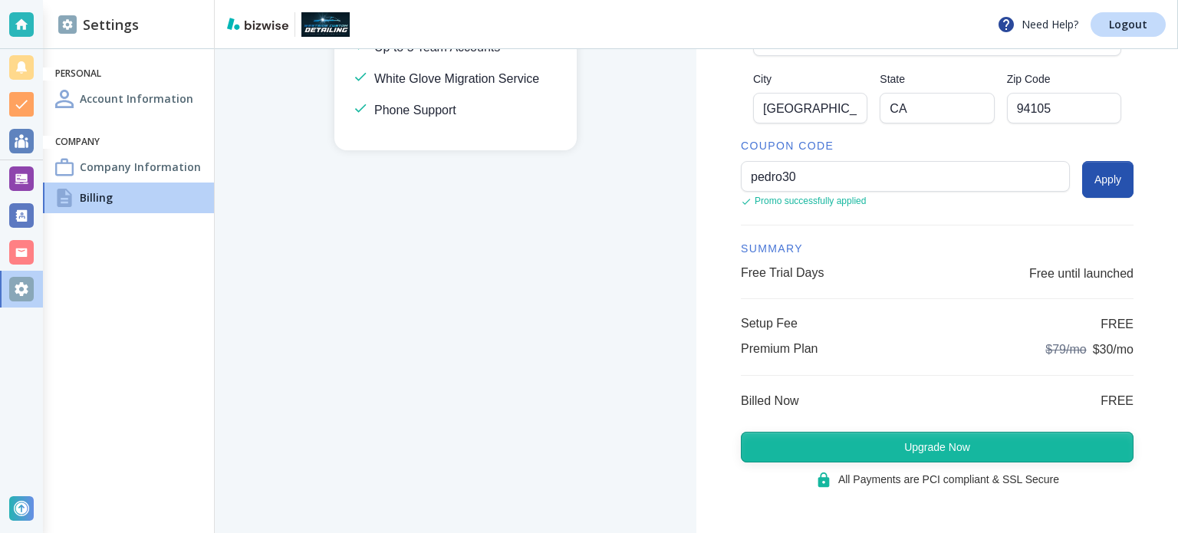
click at [977, 443] on button "Upgrade Now" at bounding box center [937, 447] width 393 height 31
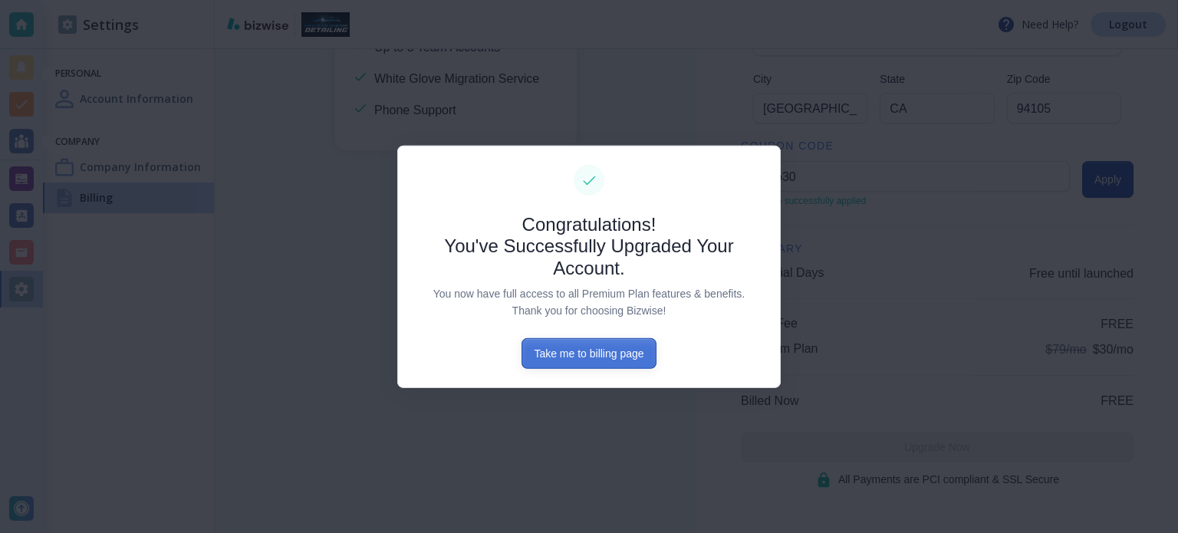
click at [604, 355] on button "Take me to billing page" at bounding box center [588, 353] width 134 height 31
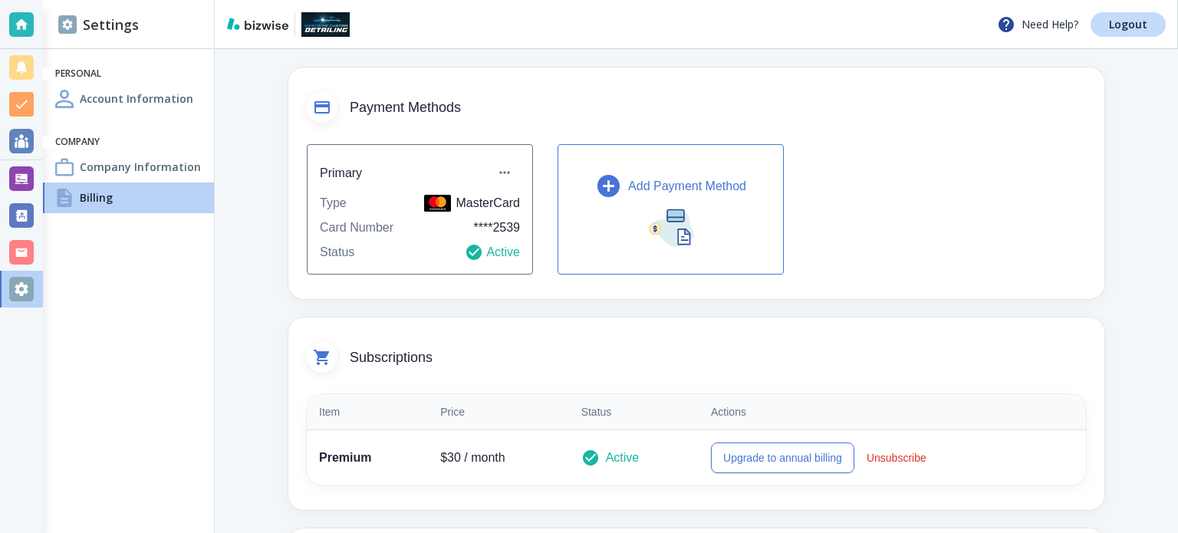
scroll to position [77, 0]
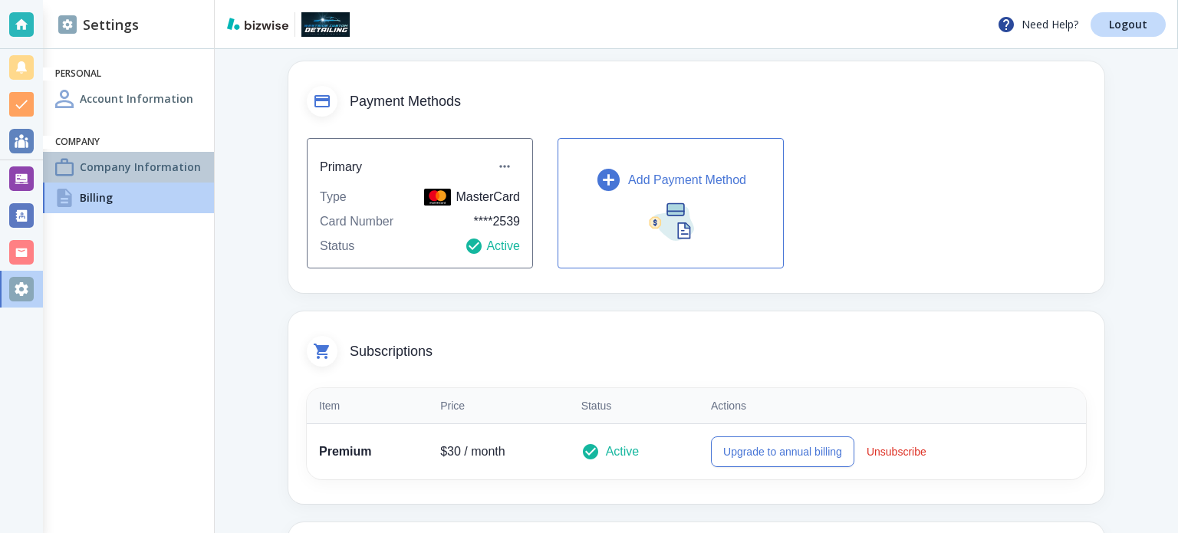
click at [103, 159] on h4 "Company Information" at bounding box center [140, 167] width 121 height 16
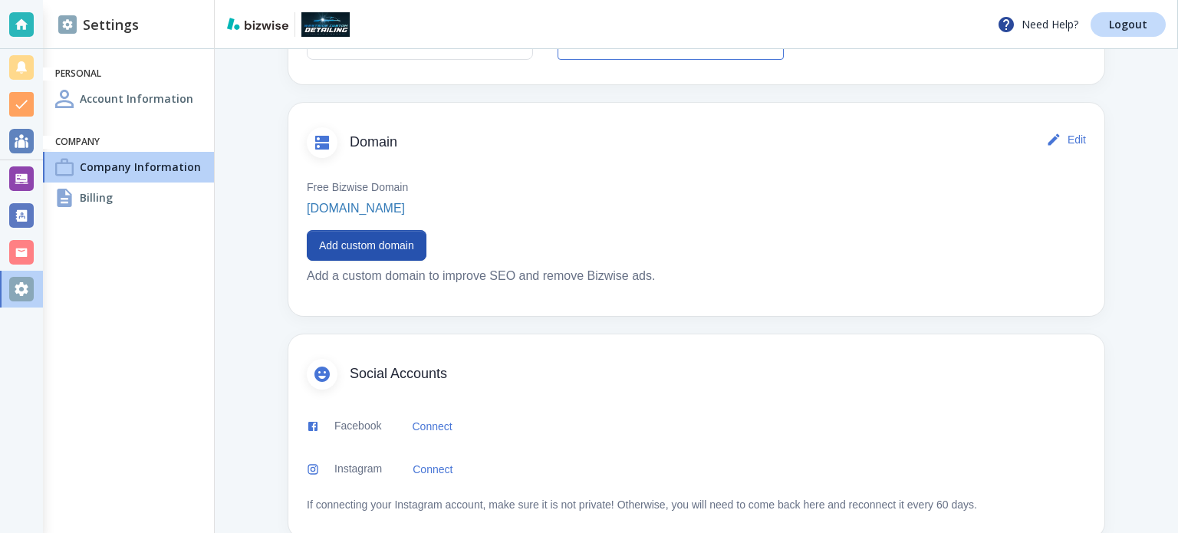
scroll to position [767, 0]
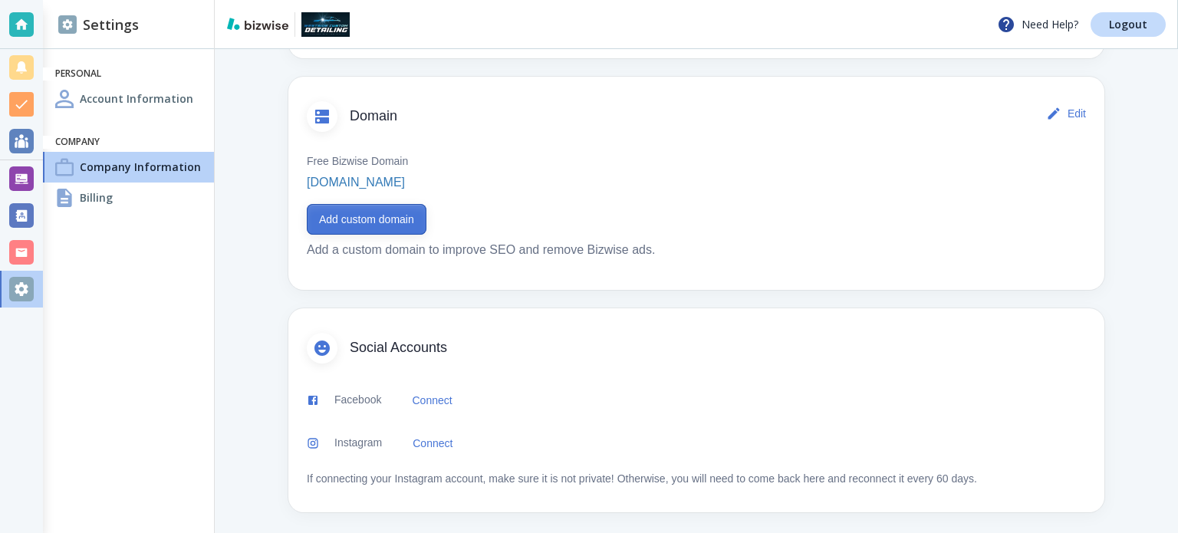
click at [422, 223] on button "Add custom domain" at bounding box center [367, 219] width 120 height 31
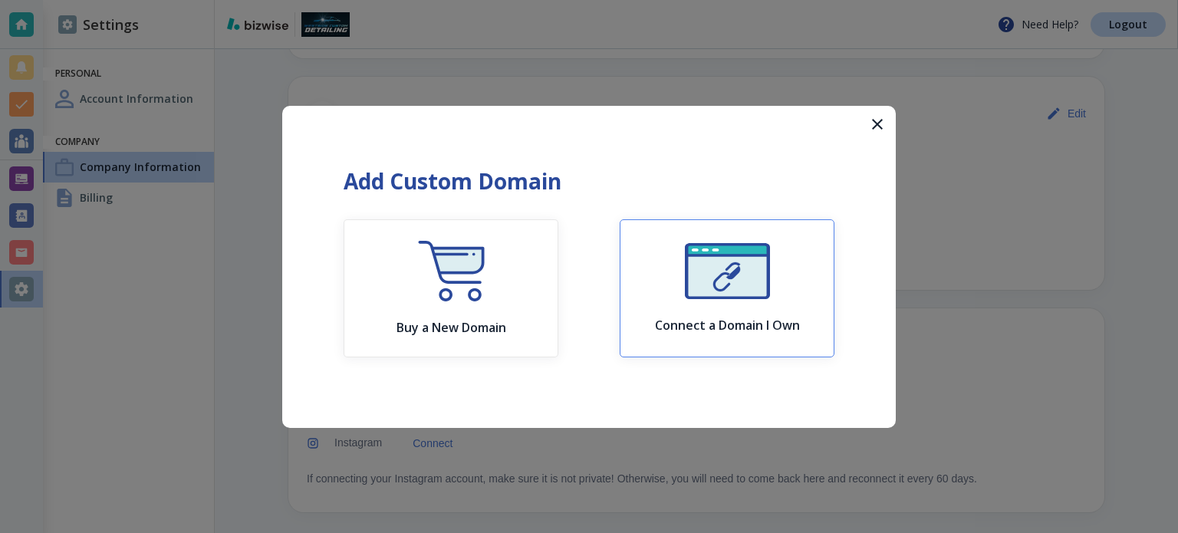
click at [721, 277] on img "button" at bounding box center [727, 271] width 85 height 56
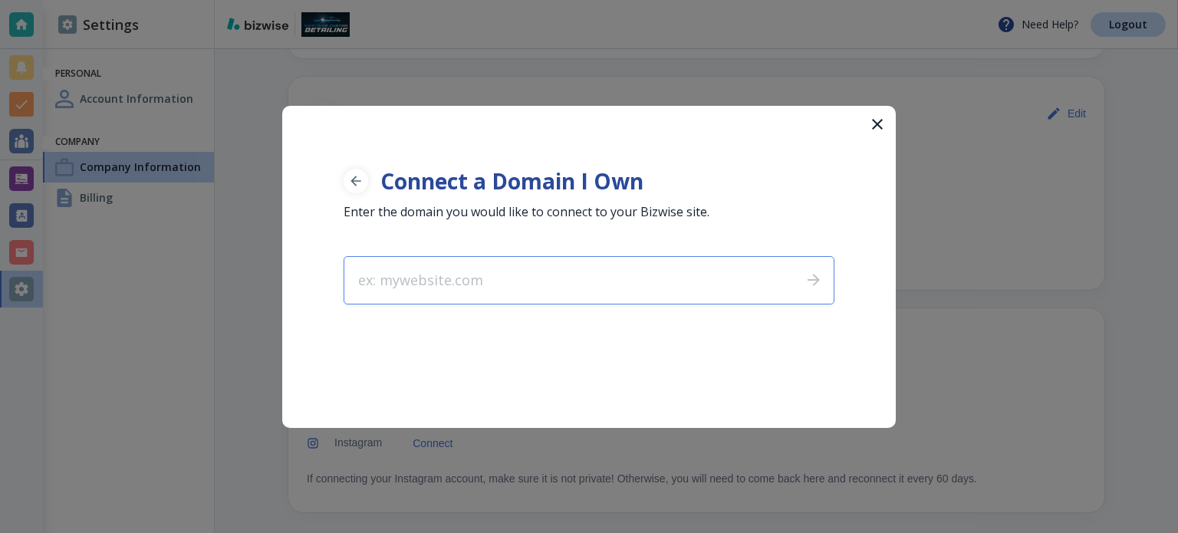
type input "[DOMAIN_NAME]"
click at [307, 204] on button "Add custom domain" at bounding box center [367, 219] width 120 height 31
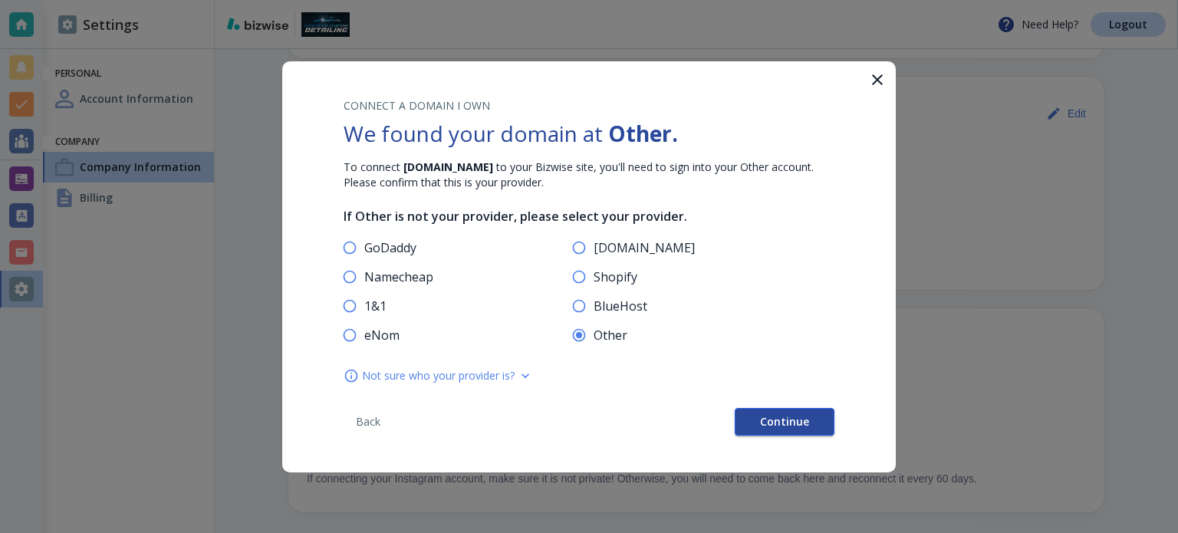
click at [750, 419] on button "Continue" at bounding box center [784, 422] width 100 height 28
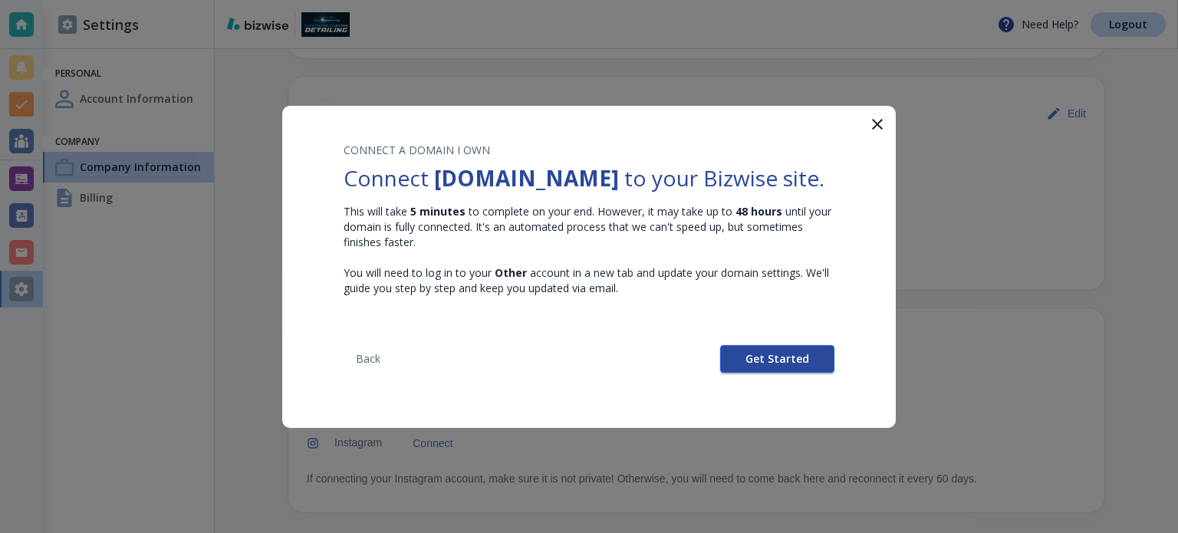
click at [765, 364] on span "Get Started" at bounding box center [777, 358] width 64 height 11
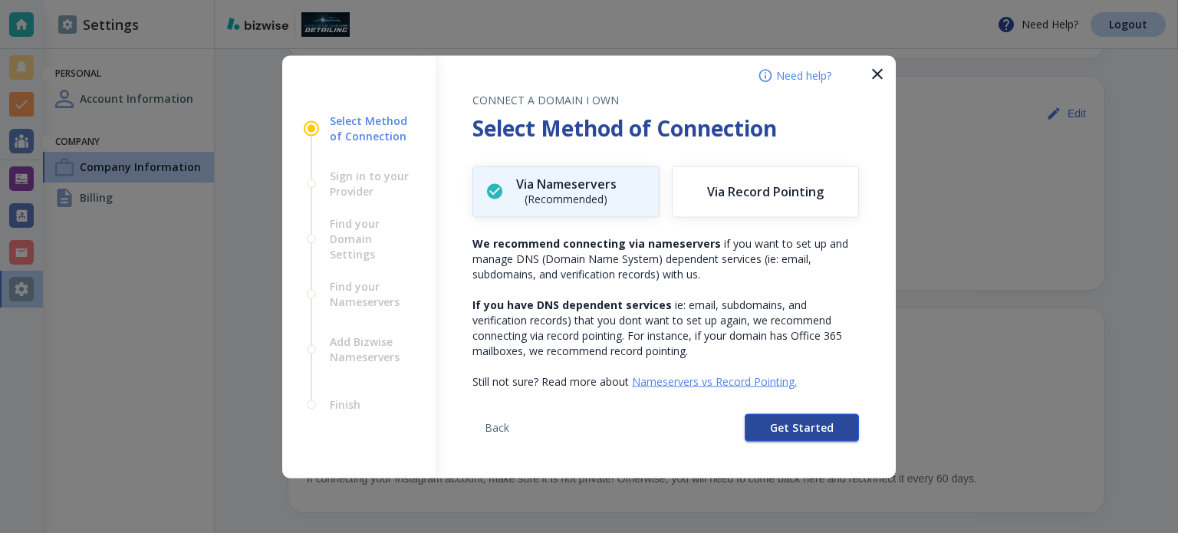
click at [767, 429] on button "Get Started" at bounding box center [801, 427] width 114 height 28
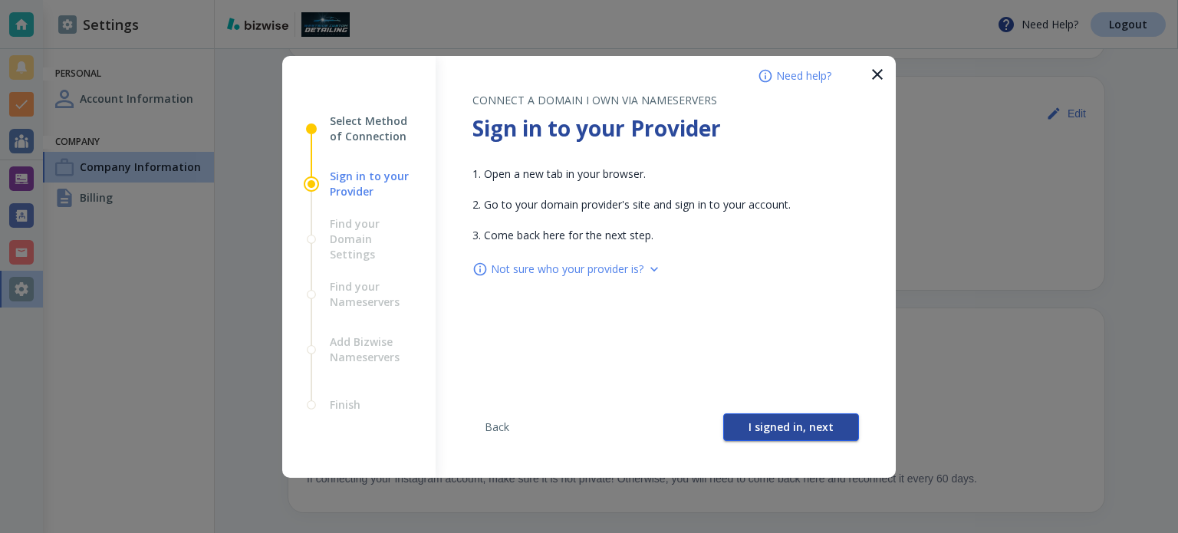
click at [770, 422] on span "I signed in, next" at bounding box center [790, 427] width 85 height 11
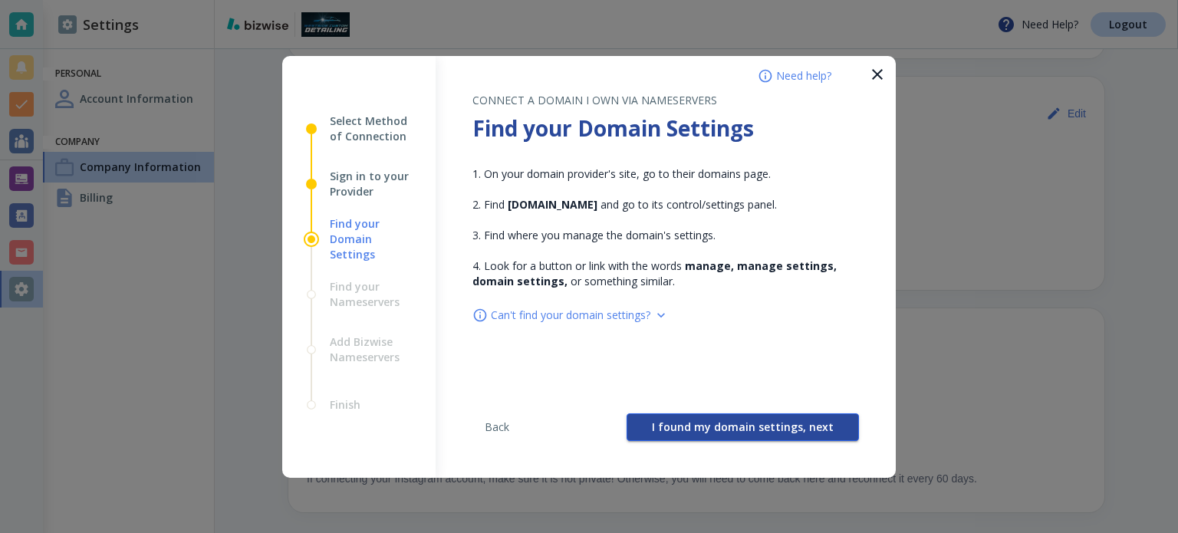
click at [767, 425] on span "I found my domain settings, next" at bounding box center [743, 427] width 182 height 11
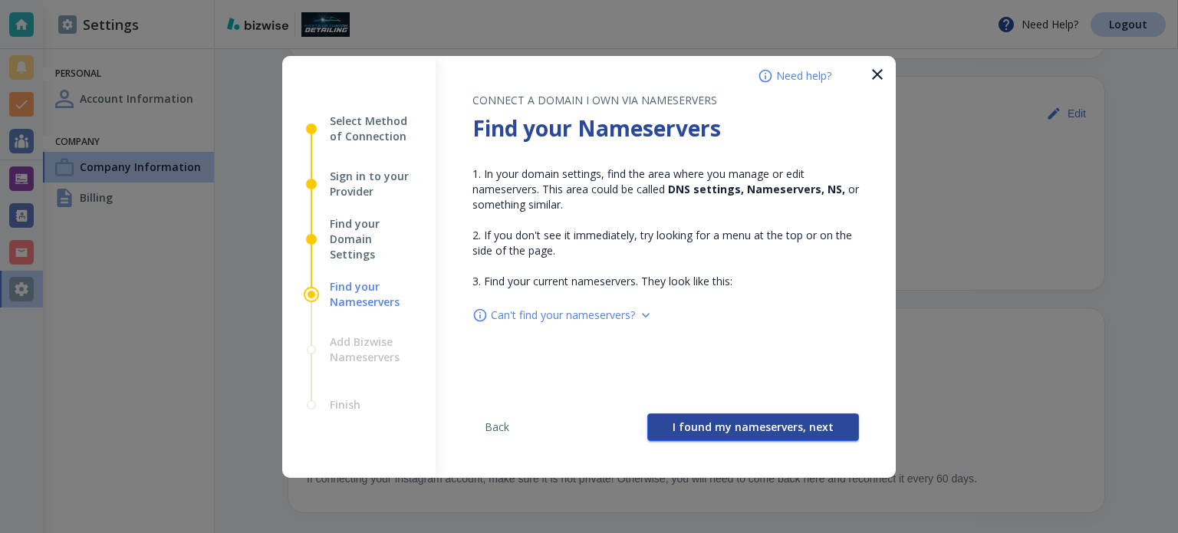
click at [767, 427] on span "I found my nameservers, next" at bounding box center [752, 427] width 161 height 11
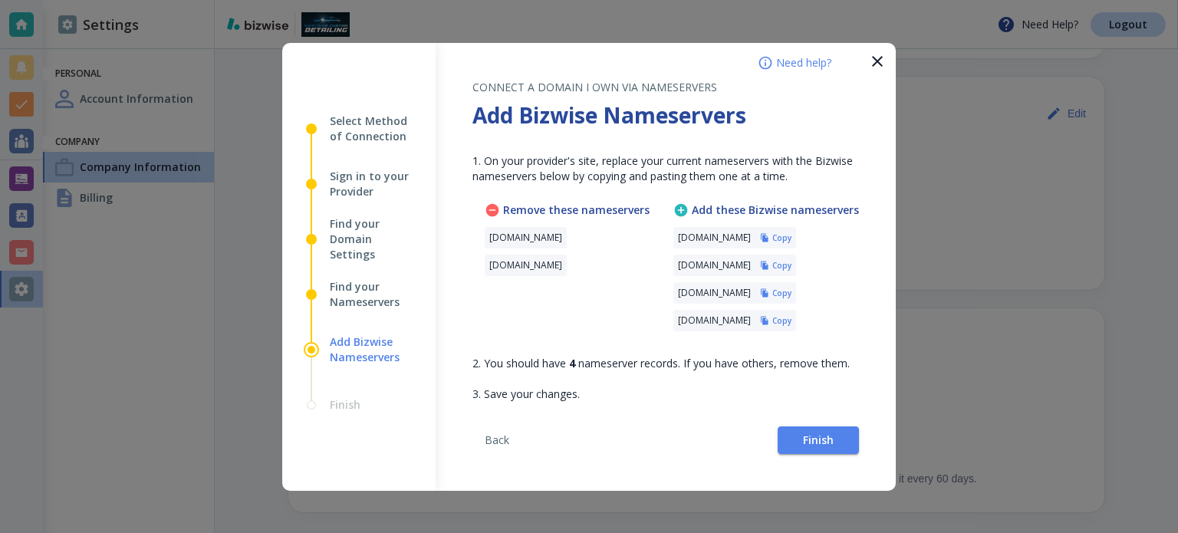
click at [791, 238] on h6 "Copy" at bounding box center [781, 237] width 19 height 11
click at [791, 269] on h6 "Copy" at bounding box center [781, 265] width 19 height 11
click at [803, 435] on span "Finish" at bounding box center [818, 440] width 31 height 11
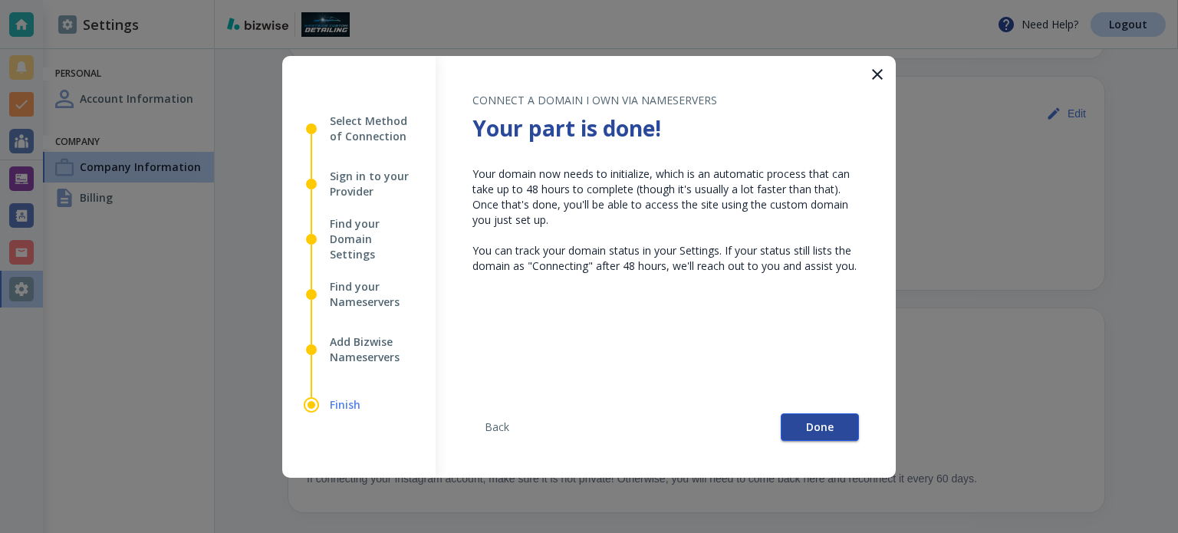
click at [837, 438] on button "Done" at bounding box center [819, 427] width 78 height 28
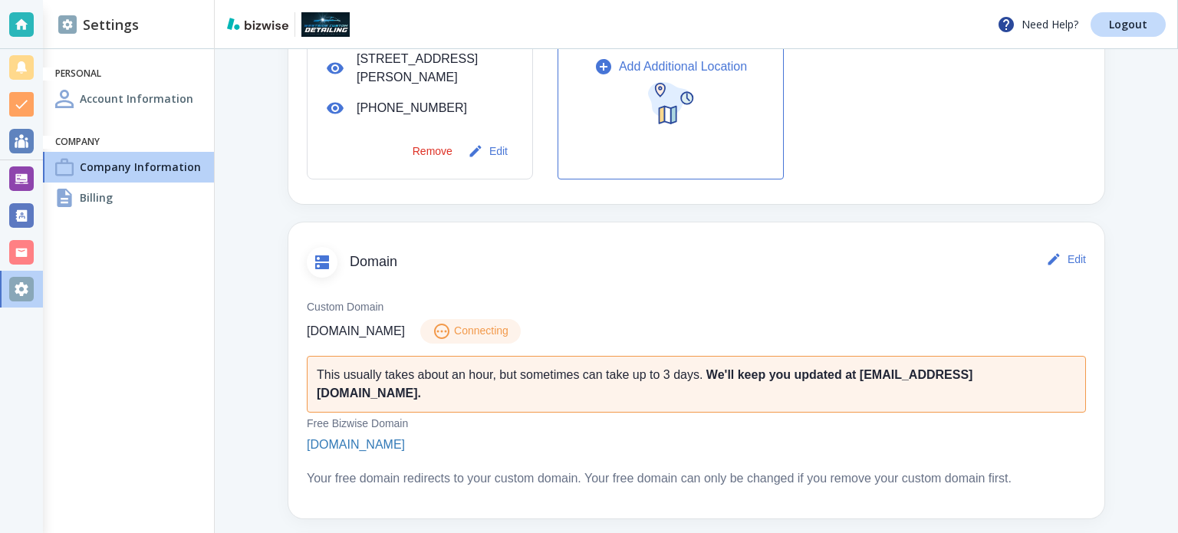
scroll to position [604, 0]
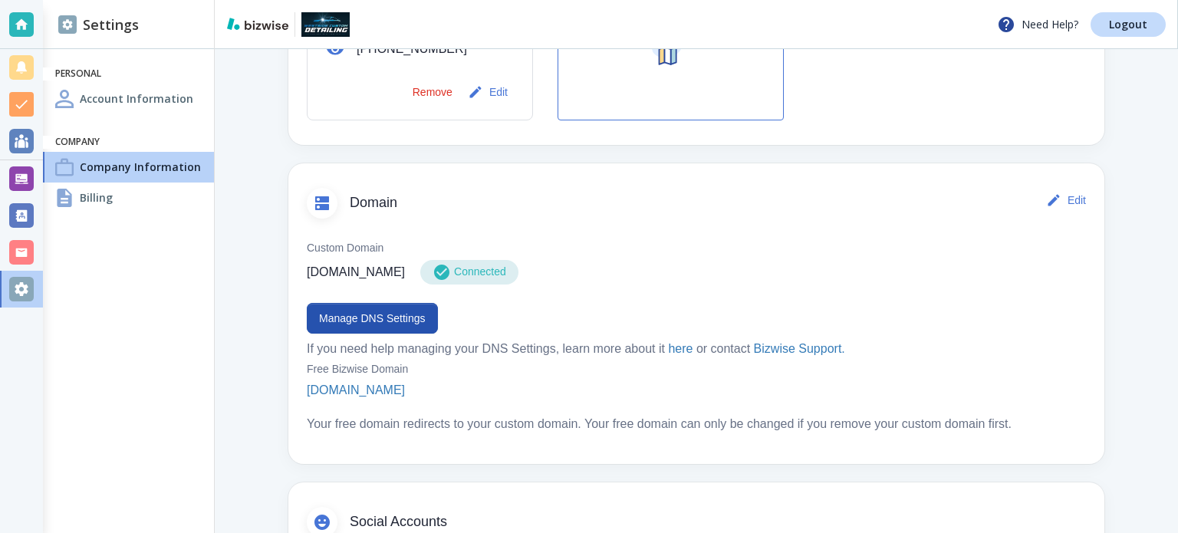
scroll to position [690, 0]
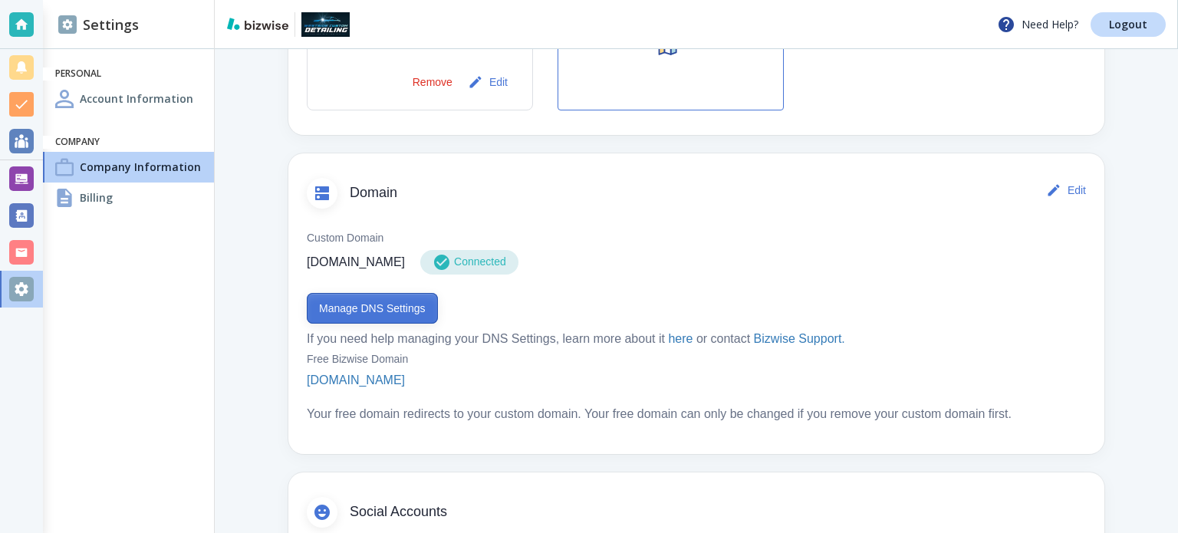
click at [377, 309] on button "Manage DNS Settings" at bounding box center [372, 308] width 131 height 31
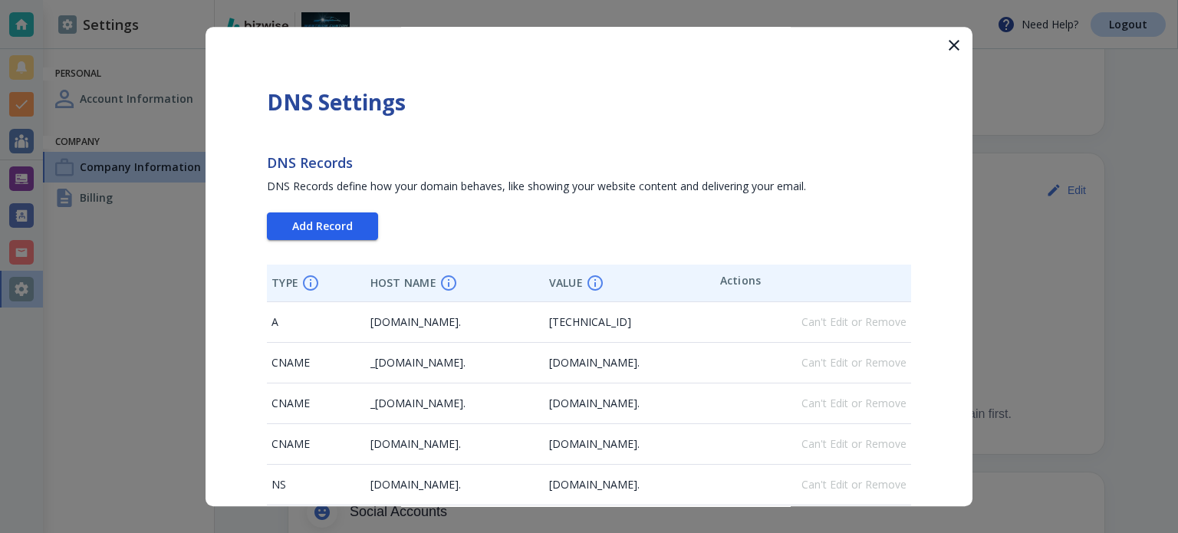
click at [342, 232] on span "Add Record" at bounding box center [322, 226] width 61 height 11
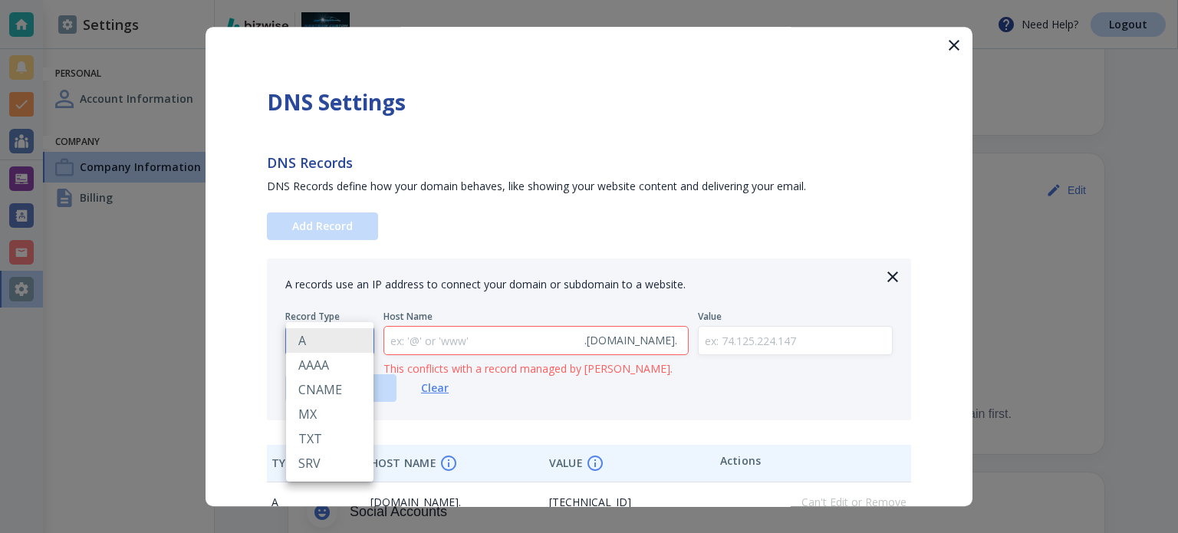
click at [337, 0] on body "Need Help? Logout Settings Personal Account Information Company Company Informa…" at bounding box center [589, 0] width 1178 height 0
click at [324, 436] on li "TXT" at bounding box center [329, 438] width 87 height 25
type input "TXT"
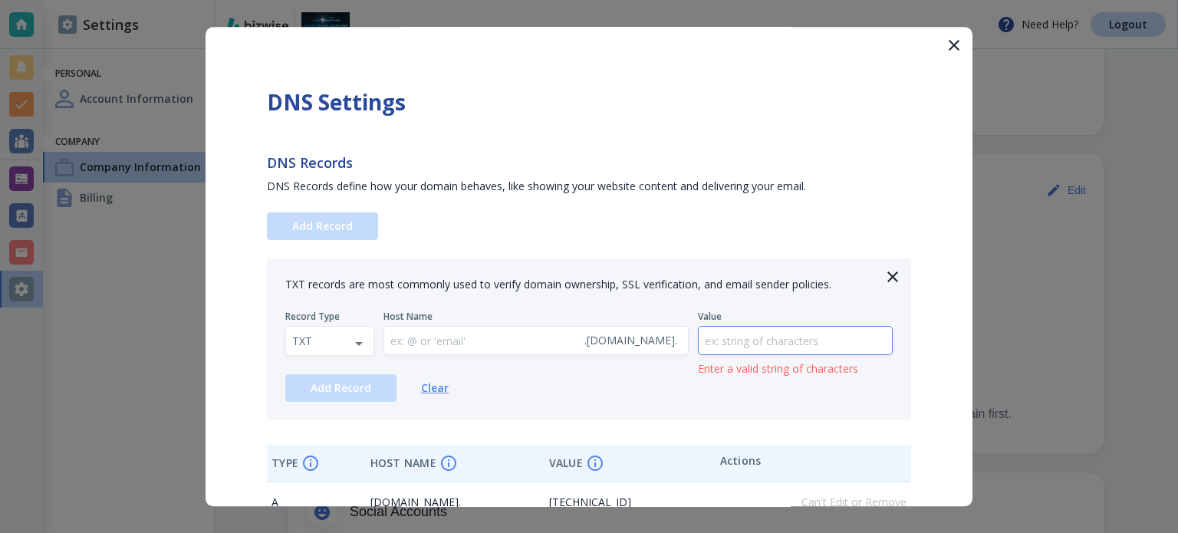
click at [787, 340] on input "text" at bounding box center [795, 341] width 194 height 28
paste input "google-site-verification=RFVGXw-NmqE-_Xaa8EHRh7D39PNEfXee6hFQ0HLV7T4"
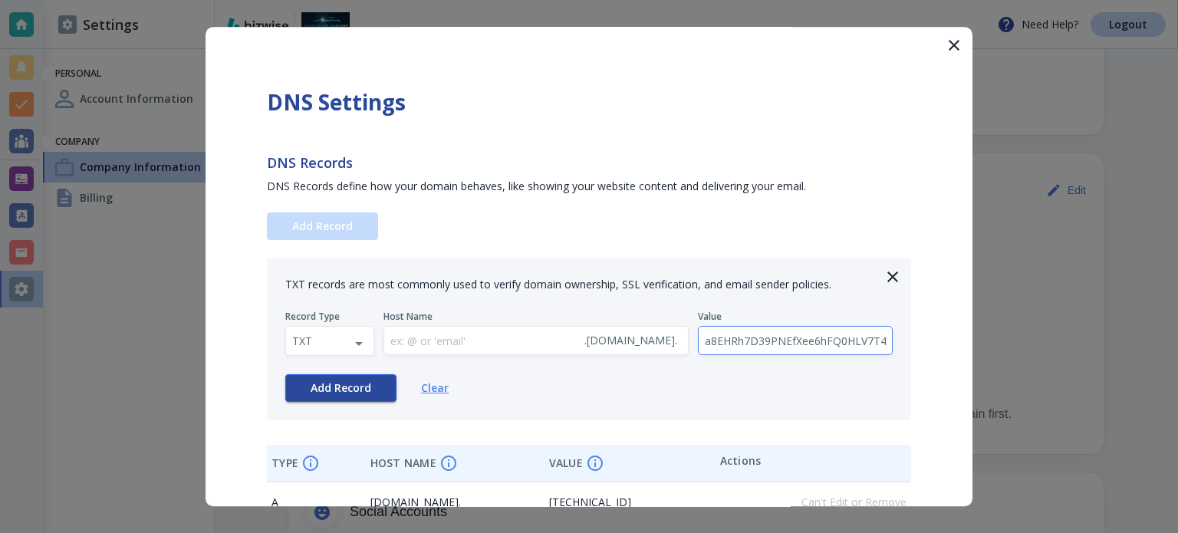
type input "google-site-verification=RFVGXw-NmqE-_Xaa8EHRh7D39PNEfXee6hFQ0HLV7T4"
click at [345, 396] on button "Add Record" at bounding box center [340, 388] width 111 height 28
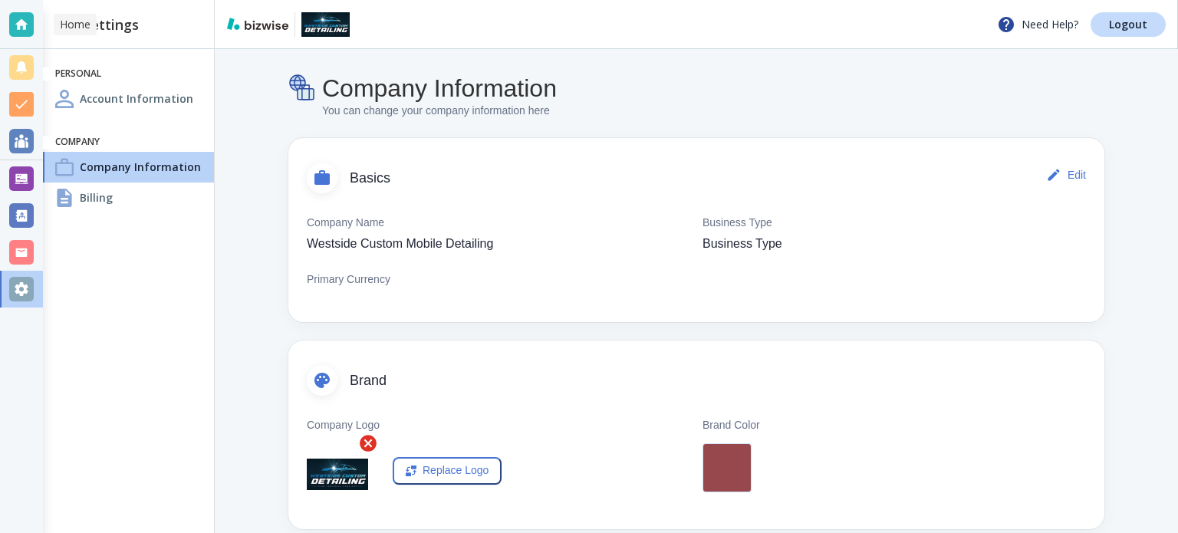
click at [15, 27] on div at bounding box center [21, 24] width 25 height 25
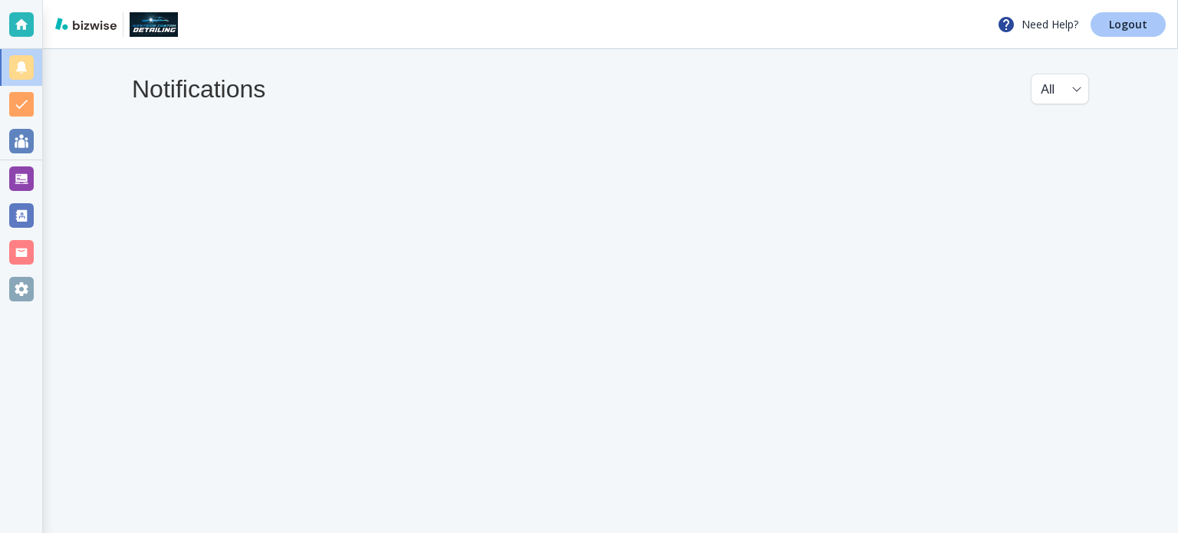
click at [1101, 25] on link "Logout" at bounding box center [1127, 24] width 75 height 25
